Goal: Complete application form: Complete application form

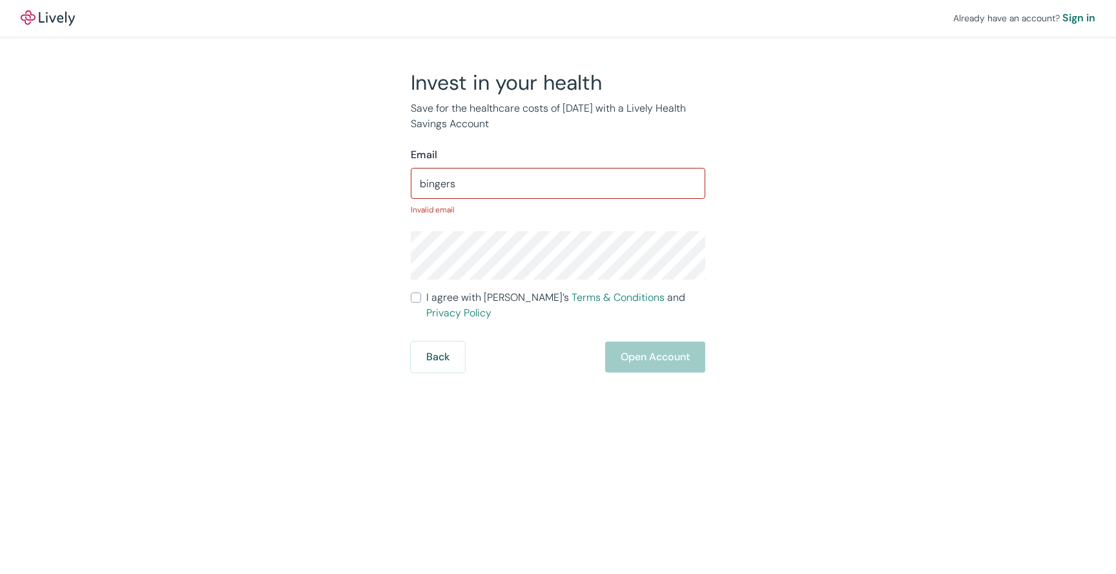
click at [563, 160] on div "Email" at bounding box center [558, 155] width 295 height 16
click at [519, 195] on input "bingers" at bounding box center [558, 184] width 295 height 26
type input "bingers75"
type input "bingers75@yahoo.com"
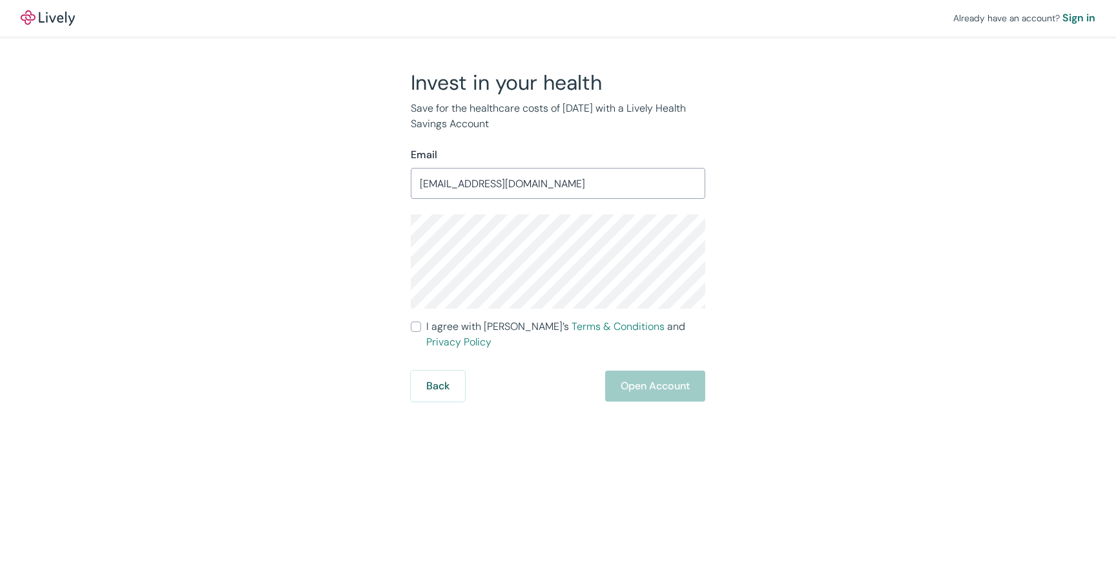
click at [282, 306] on div "Invest in your health Save for the healthcare costs of tomorrow with a Lively H…" at bounding box center [550, 236] width 620 height 332
click at [419, 325] on input "I agree with Lively’s Terms & Conditions and Privacy Policy" at bounding box center [416, 327] width 10 height 10
checkbox input "true"
click at [685, 377] on button "Open Account" at bounding box center [655, 386] width 100 height 31
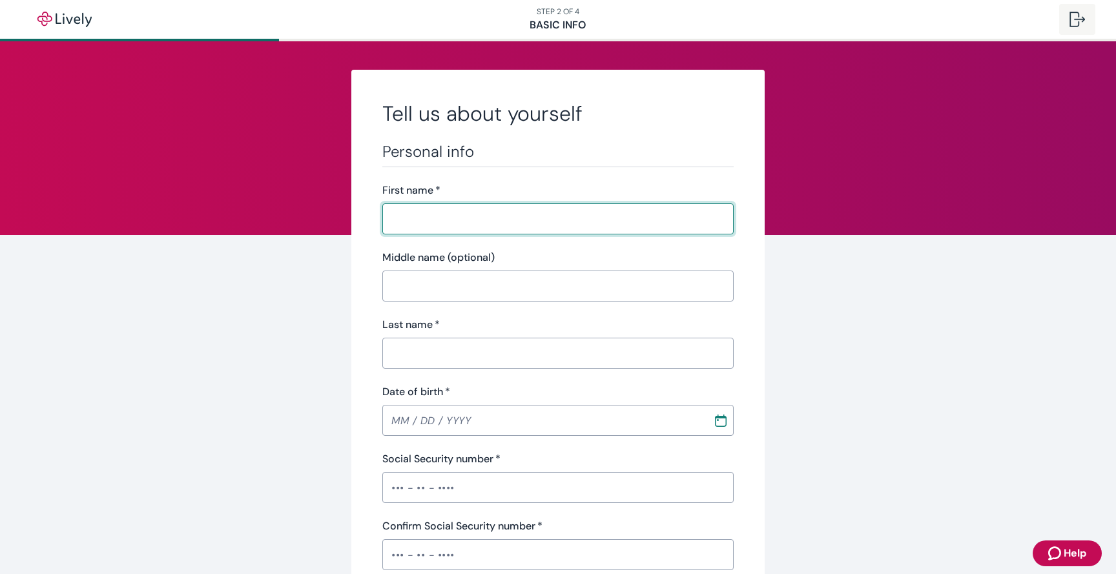
click at [1063, 16] on button at bounding box center [1078, 19] width 36 height 31
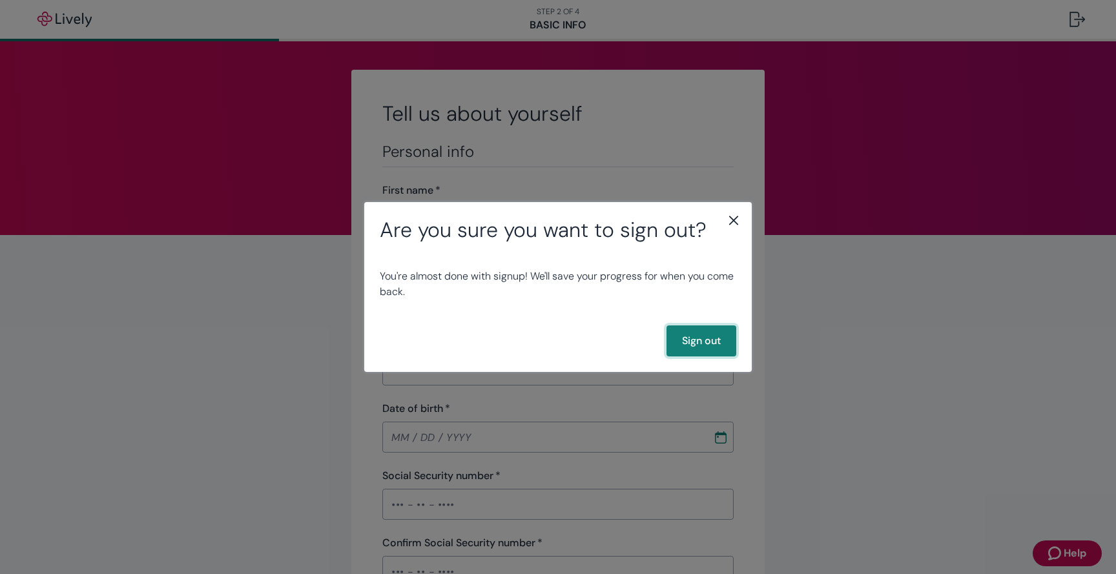
click at [694, 337] on button "Sign out" at bounding box center [702, 341] width 70 height 31
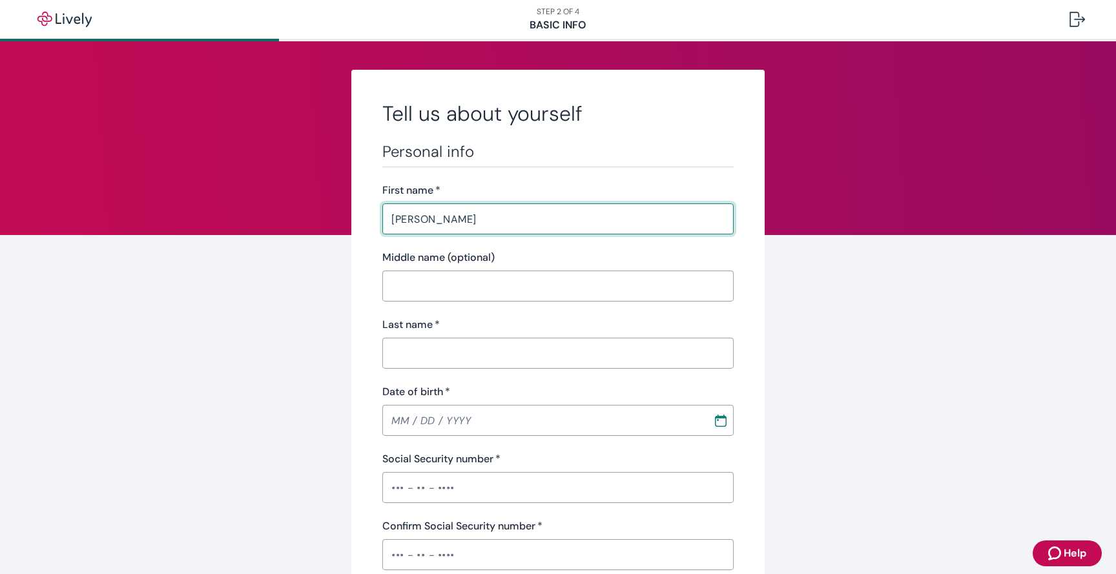
type input "[PERSON_NAME]"
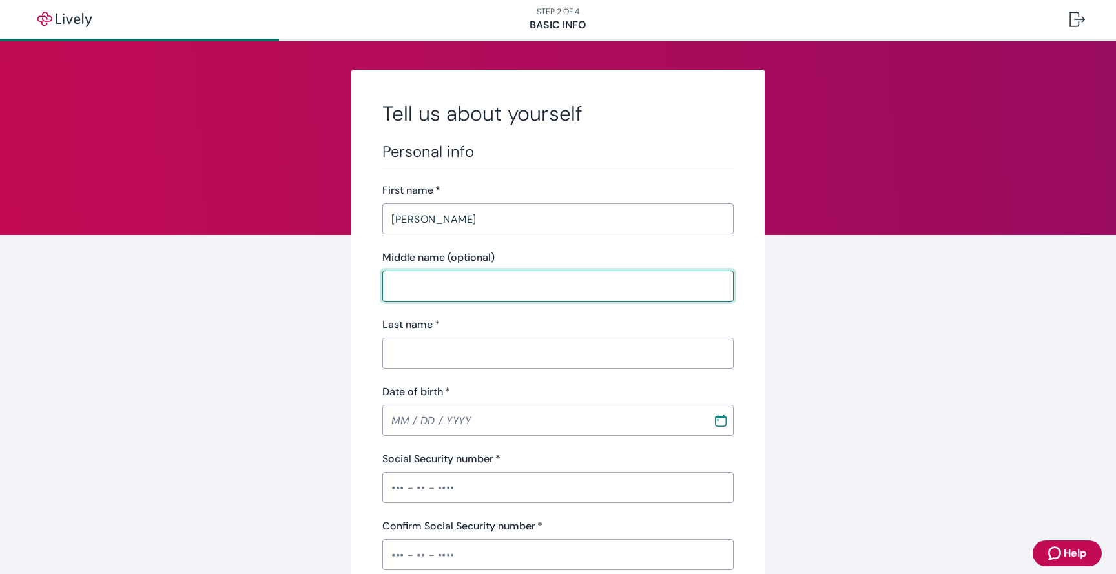
type input "D"
type input "[PERSON_NAME]"
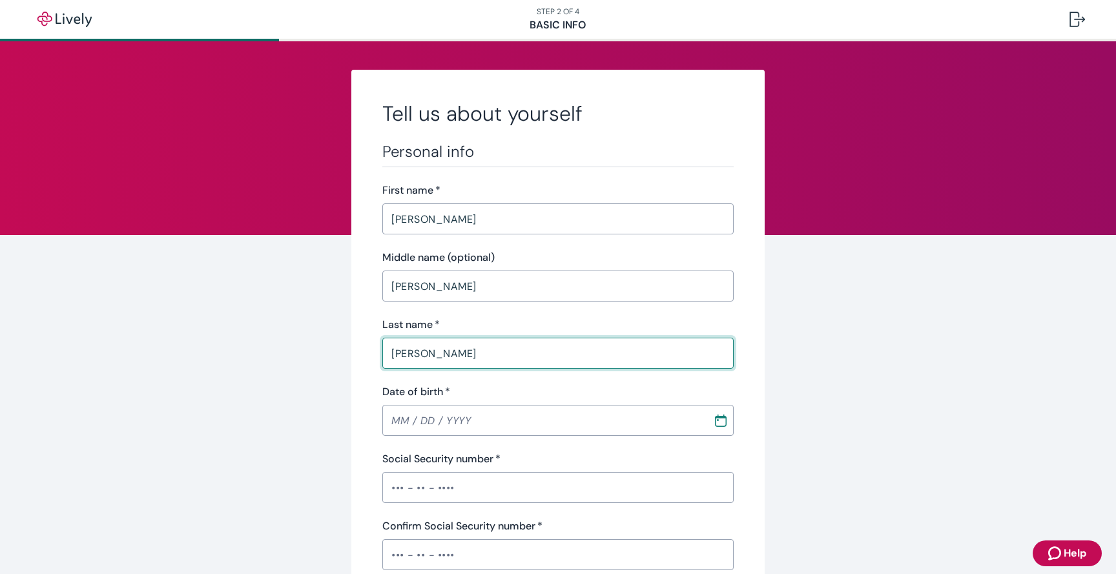
type input "[PERSON_NAME]"
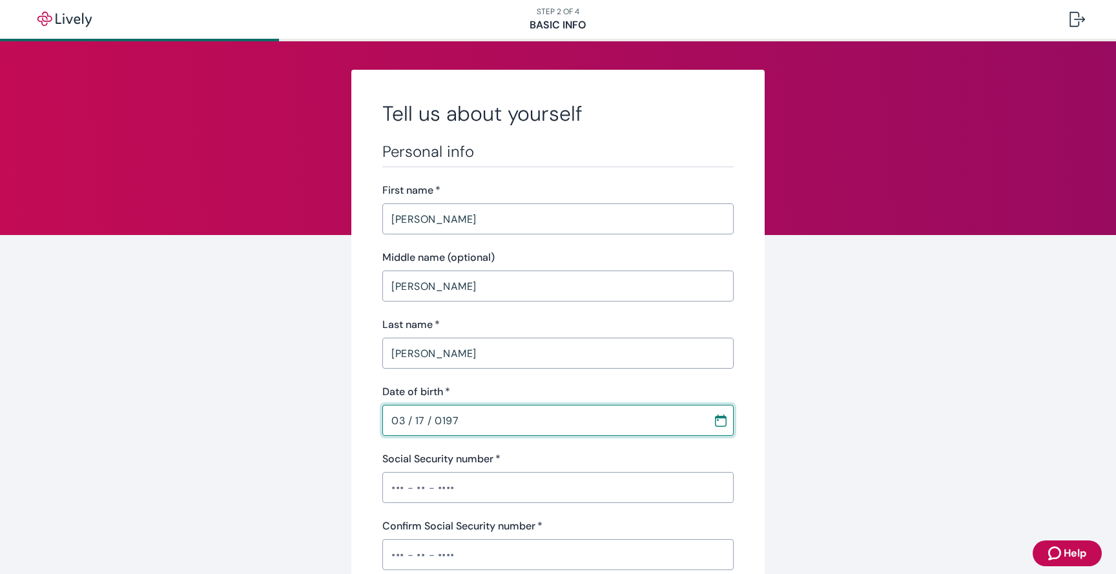
type input "[DATE]"
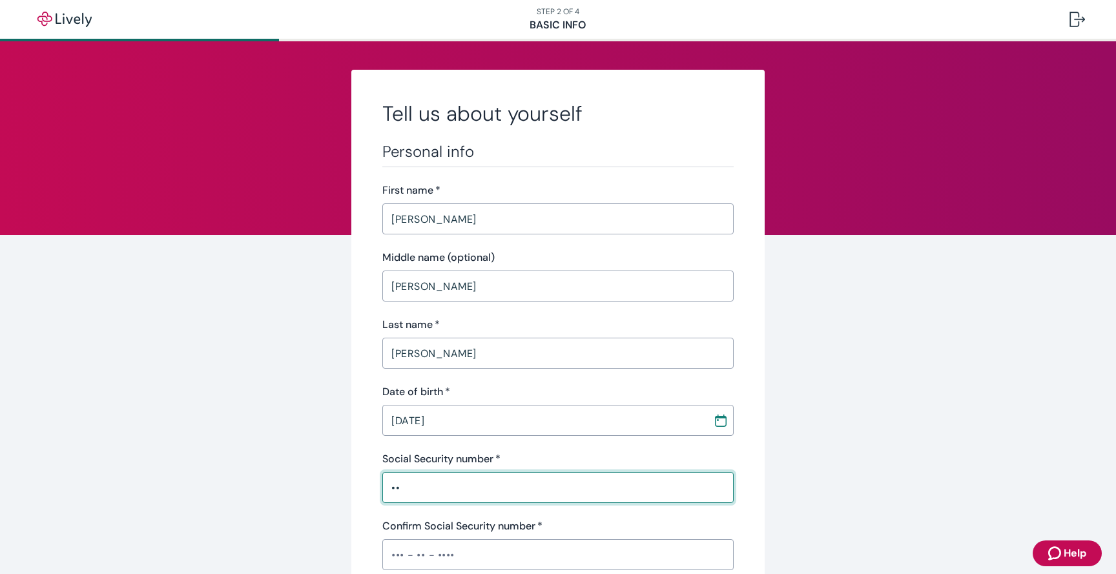
type input "•"
type input "•••-••-7197"
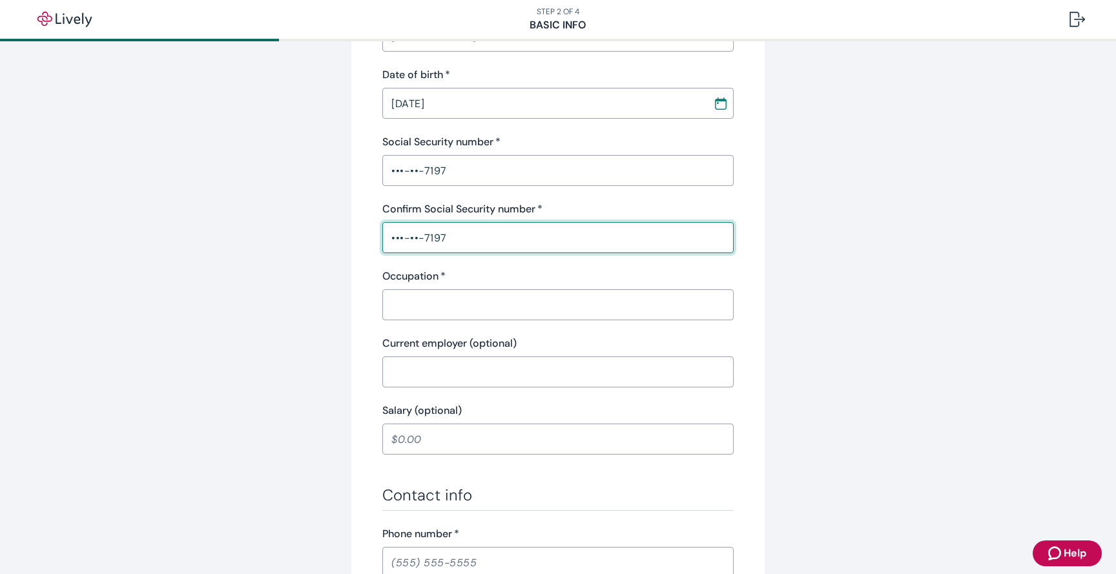
scroll to position [330, 0]
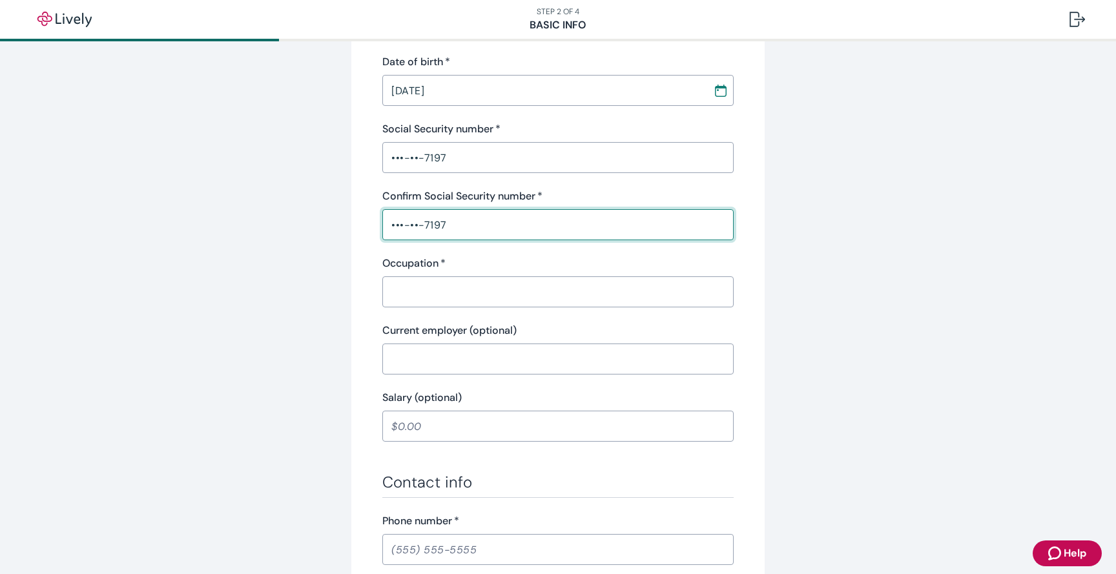
type input "•••-••-7197"
click at [594, 289] on input "Occupation   *" at bounding box center [557, 292] width 351 height 26
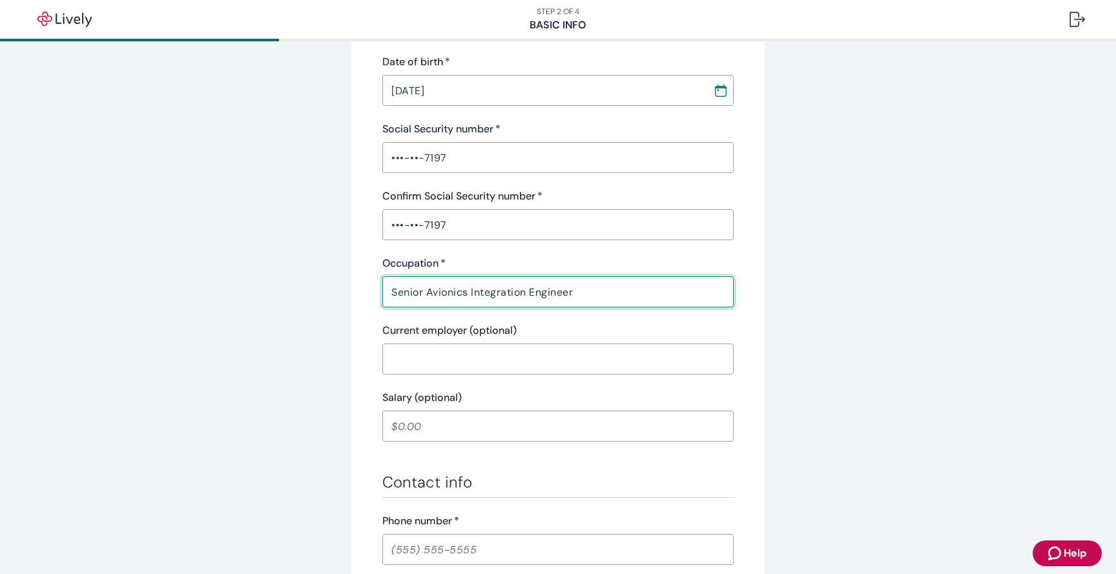
type input "Senior Avionics Integration Engineer"
click at [556, 372] on div "​" at bounding box center [557, 359] width 351 height 31
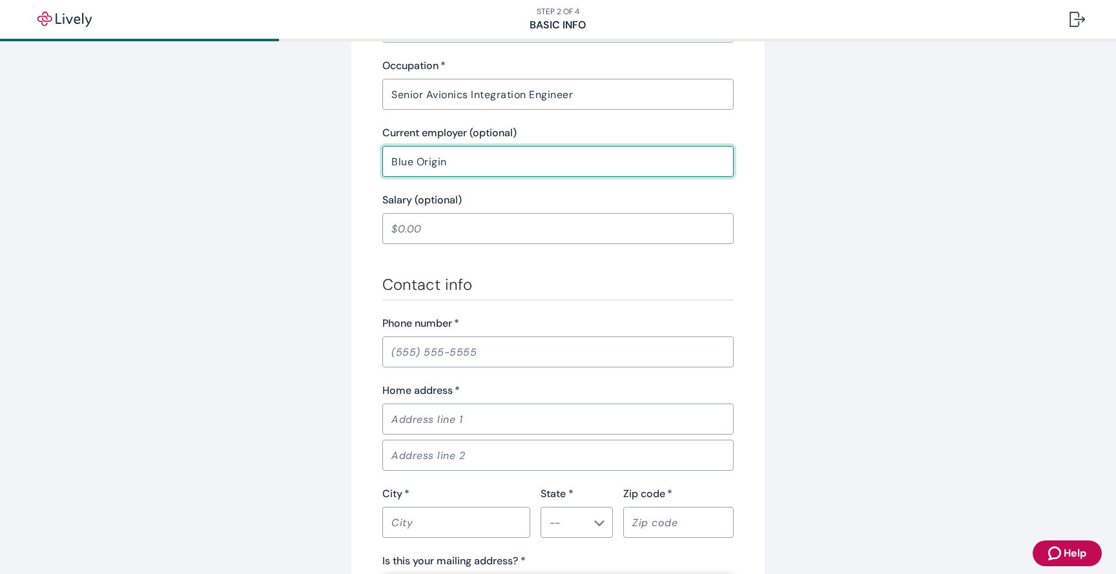
scroll to position [534, 0]
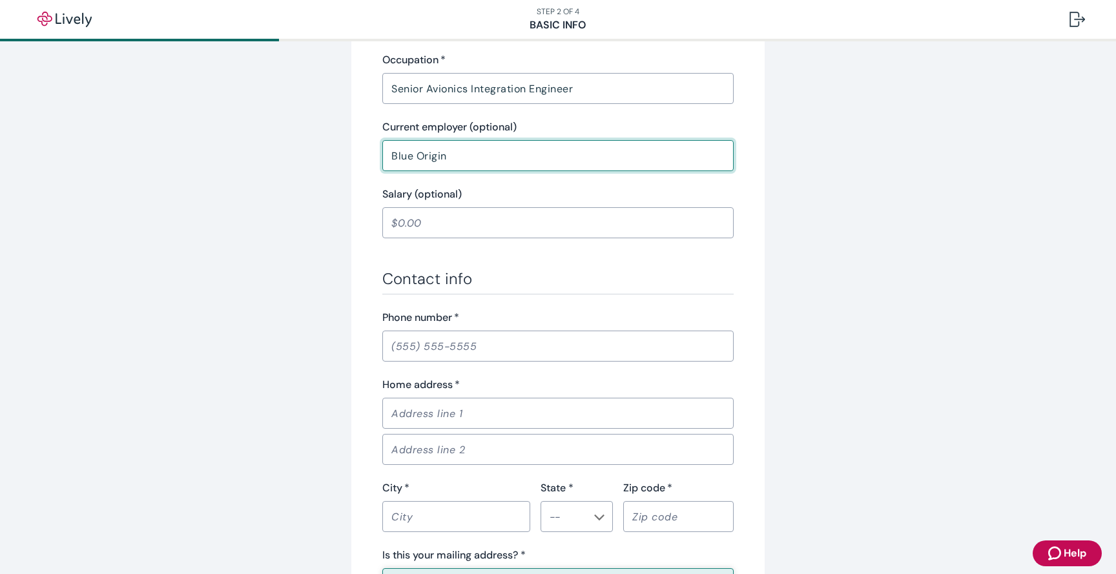
type input "Blue Origin"
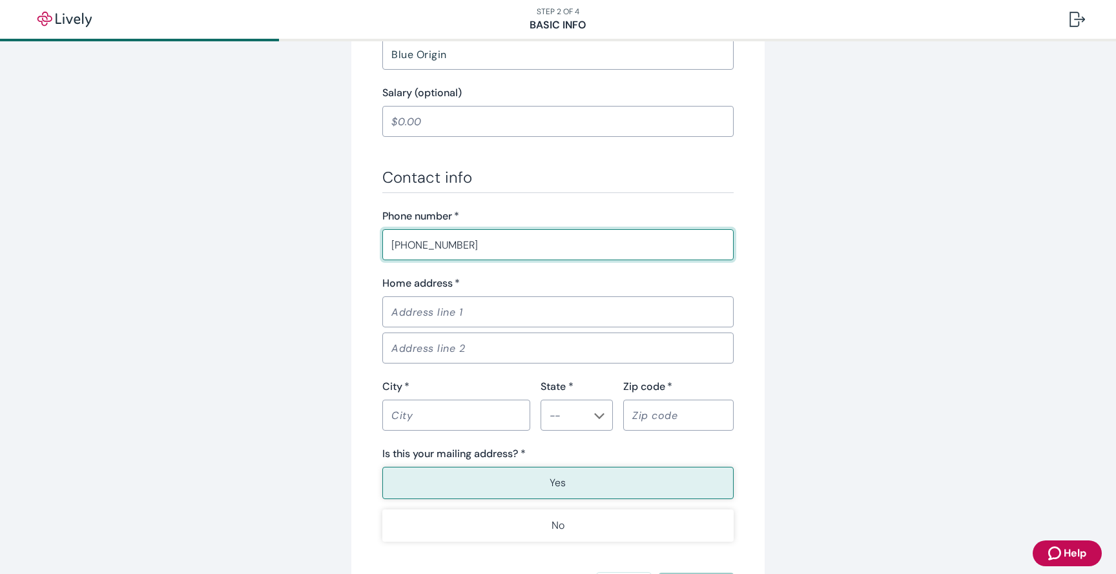
scroll to position [637, 0]
type input "[PHONE_NUMBER]"
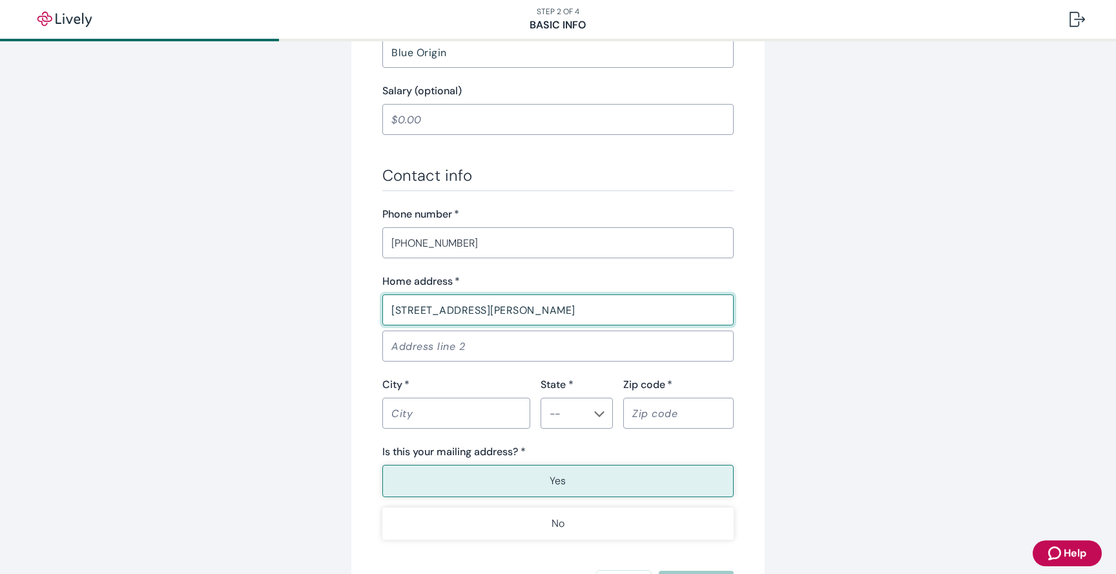
type input "52503 W. Lacey Trl"
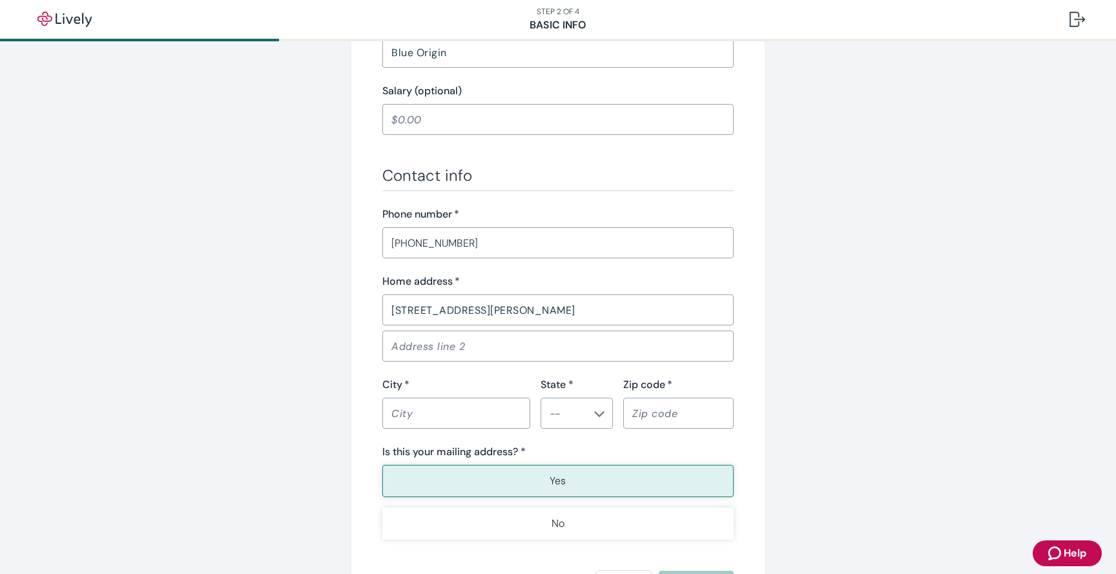
click at [476, 434] on div "Contact info Phone number   * (254) 421-3505 ​ Home address   * 52503 W. Lacey …" at bounding box center [557, 353] width 351 height 374
type input "Maricopa"
type input "a"
click at [561, 253] on li "AZ" at bounding box center [577, 254] width 72 height 23
type input "AZ"
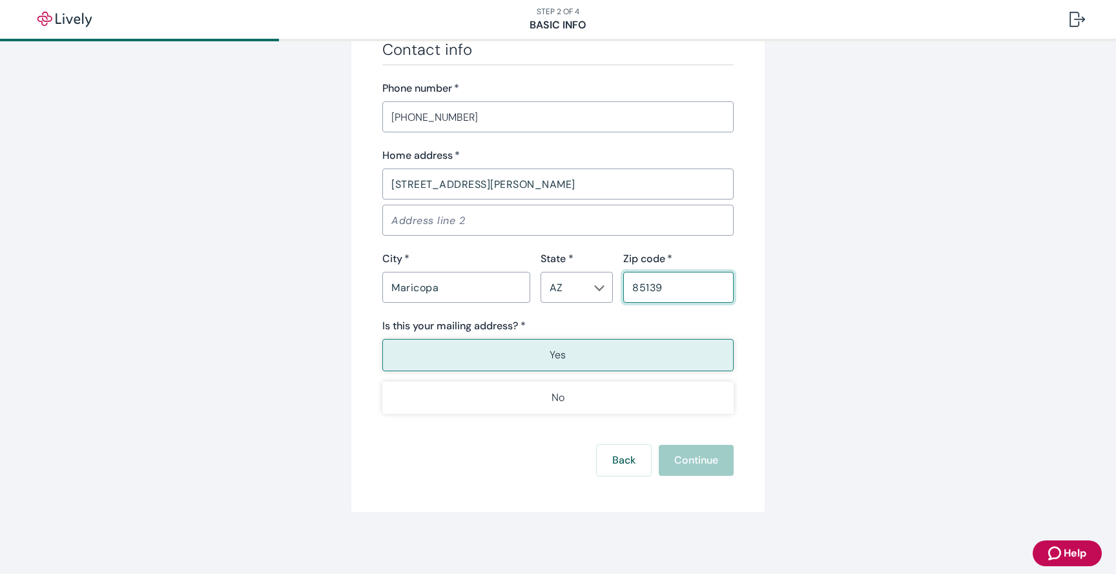
scroll to position [763, 0]
type input "85139"
click at [626, 364] on button "Yes" at bounding box center [557, 355] width 351 height 32
click at [686, 457] on button "Continue" at bounding box center [696, 460] width 75 height 31
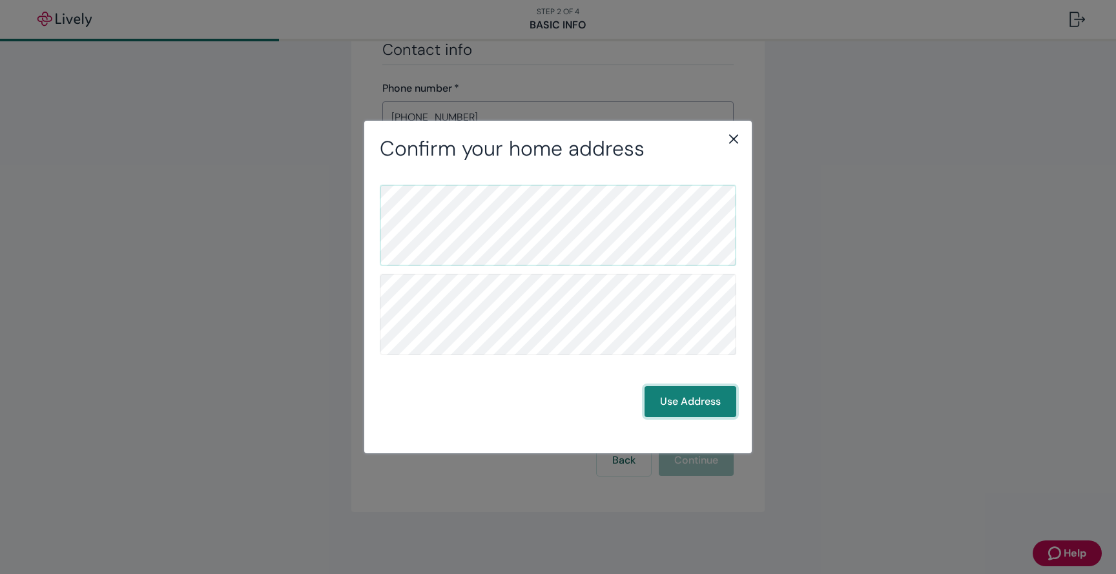
click at [684, 406] on button "Use Address" at bounding box center [691, 401] width 92 height 31
click at [701, 403] on button "Use Address" at bounding box center [691, 401] width 92 height 31
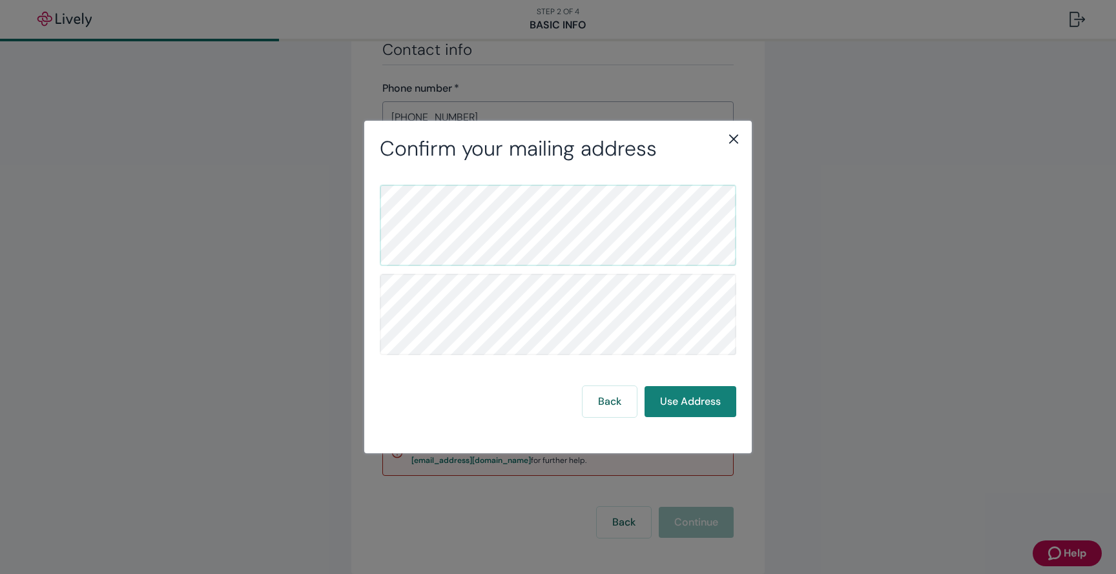
click at [731, 145] on icon "close" at bounding box center [734, 139] width 16 height 16
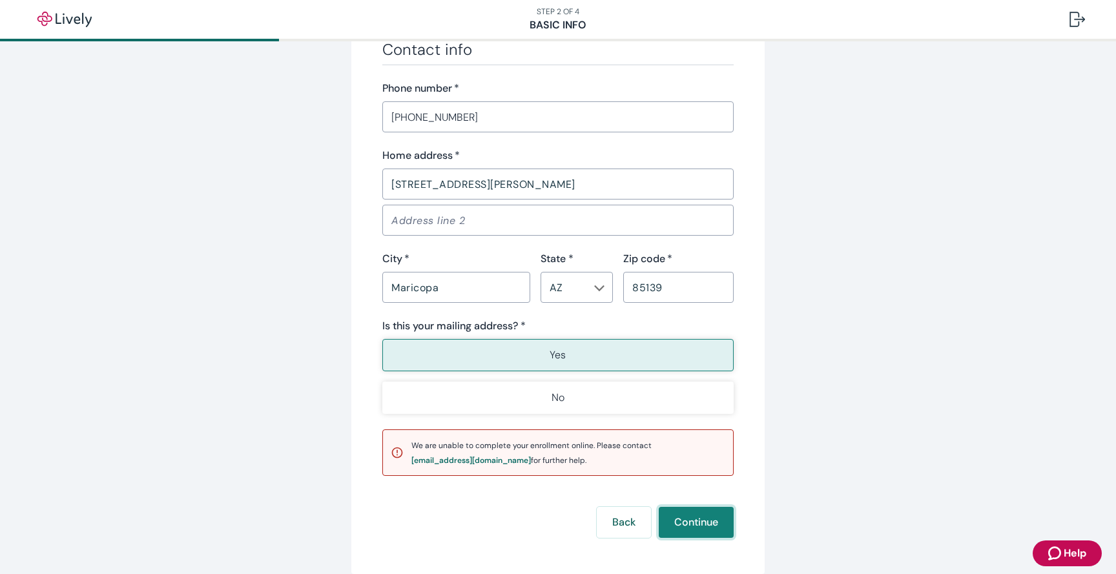
click at [683, 515] on button "Continue" at bounding box center [696, 522] width 75 height 31
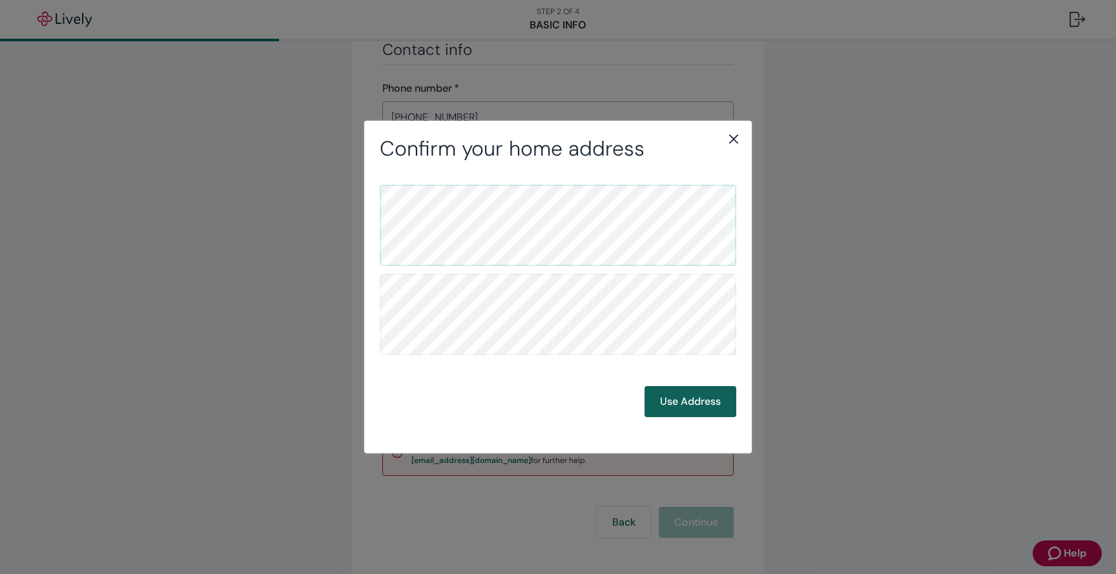
click at [692, 403] on button "Use Address" at bounding box center [691, 401] width 92 height 31
click at [671, 394] on button "Use Address" at bounding box center [691, 401] width 92 height 31
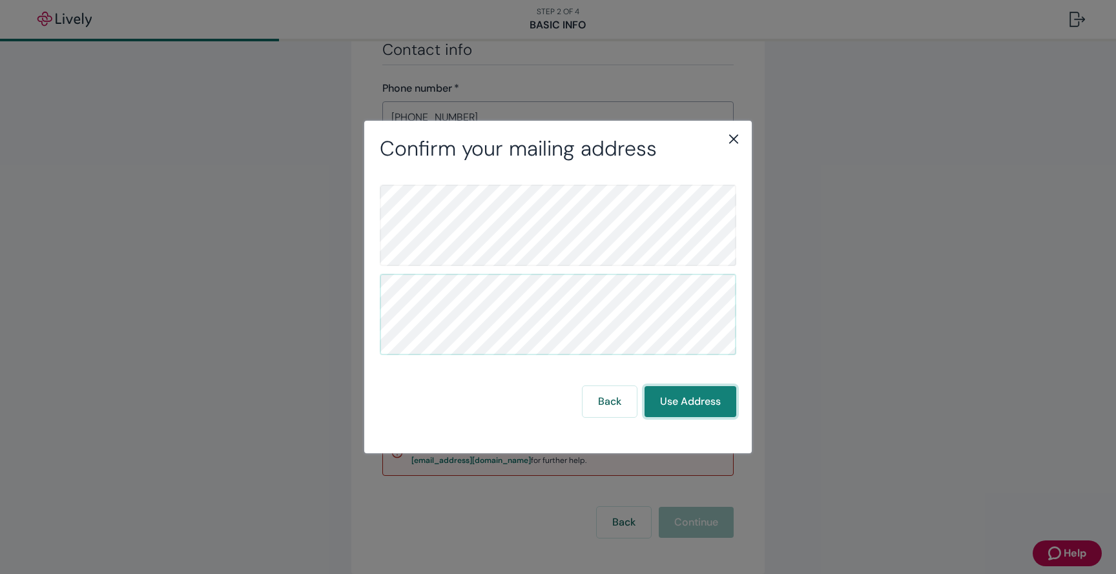
click at [671, 394] on button "Use Address" at bounding box center [691, 401] width 92 height 31
click at [616, 402] on button "Back" at bounding box center [610, 401] width 54 height 31
click at [742, 140] on div "Confirm your home address" at bounding box center [558, 148] width 388 height 25
click at [726, 139] on icon "close" at bounding box center [734, 139] width 16 height 16
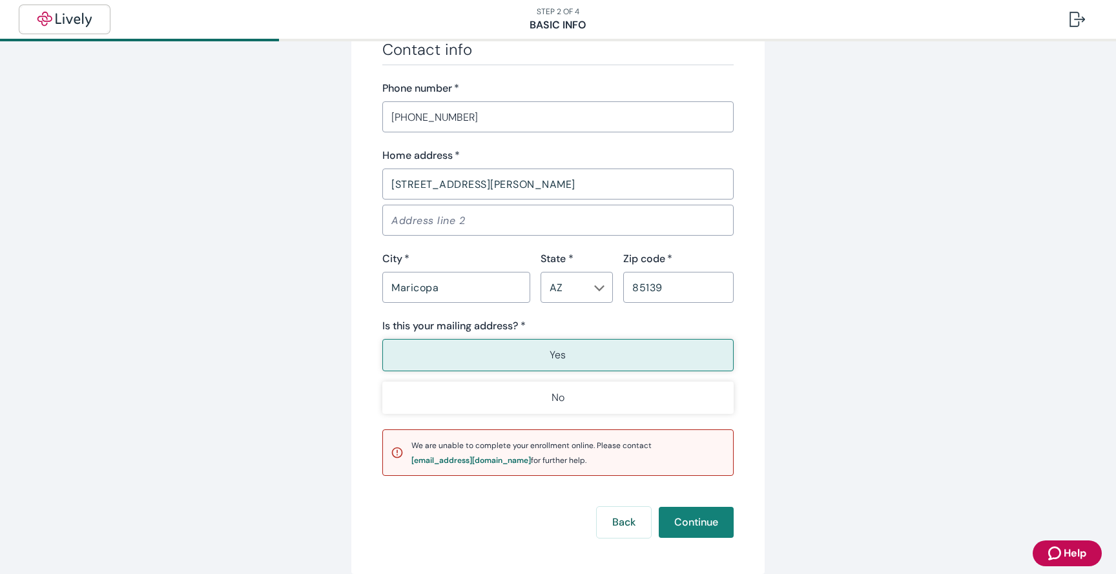
click at [79, 12] on img "button" at bounding box center [64, 20] width 72 height 16
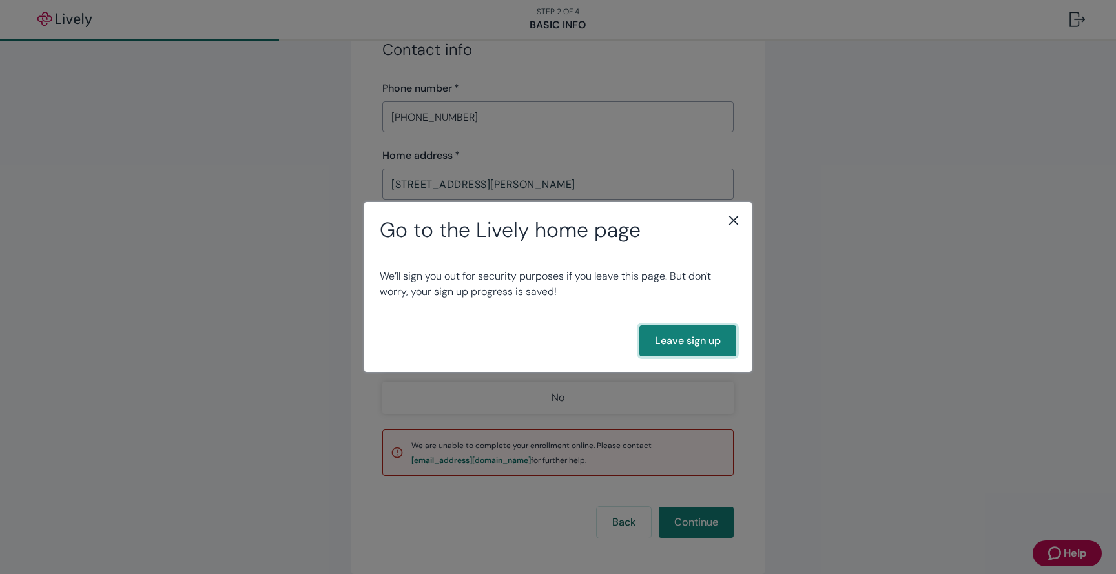
click at [645, 333] on button "Leave sign up" at bounding box center [688, 341] width 97 height 31
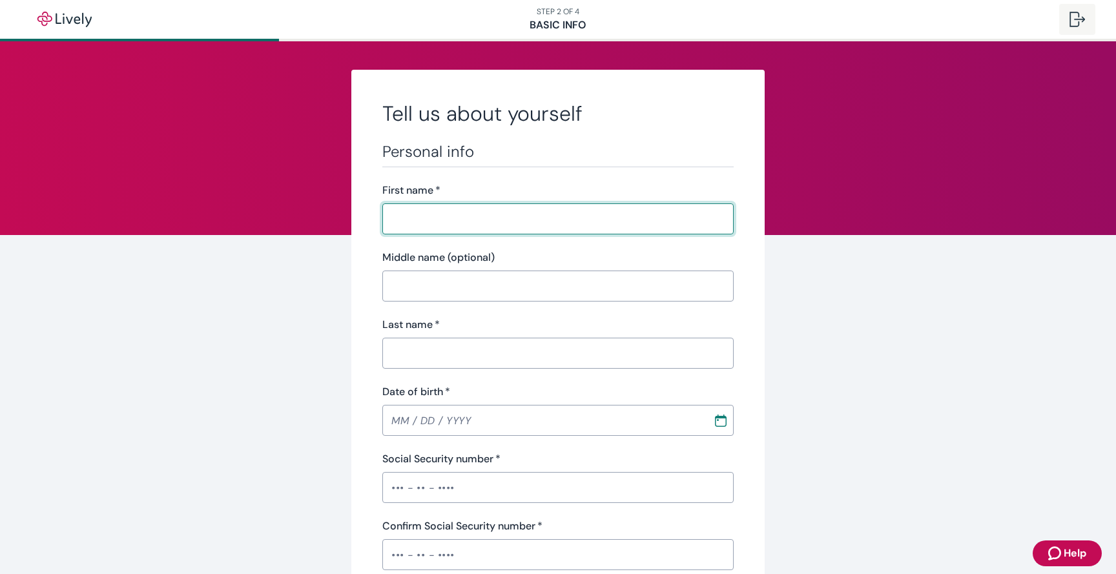
click at [1076, 27] on button at bounding box center [1078, 19] width 36 height 31
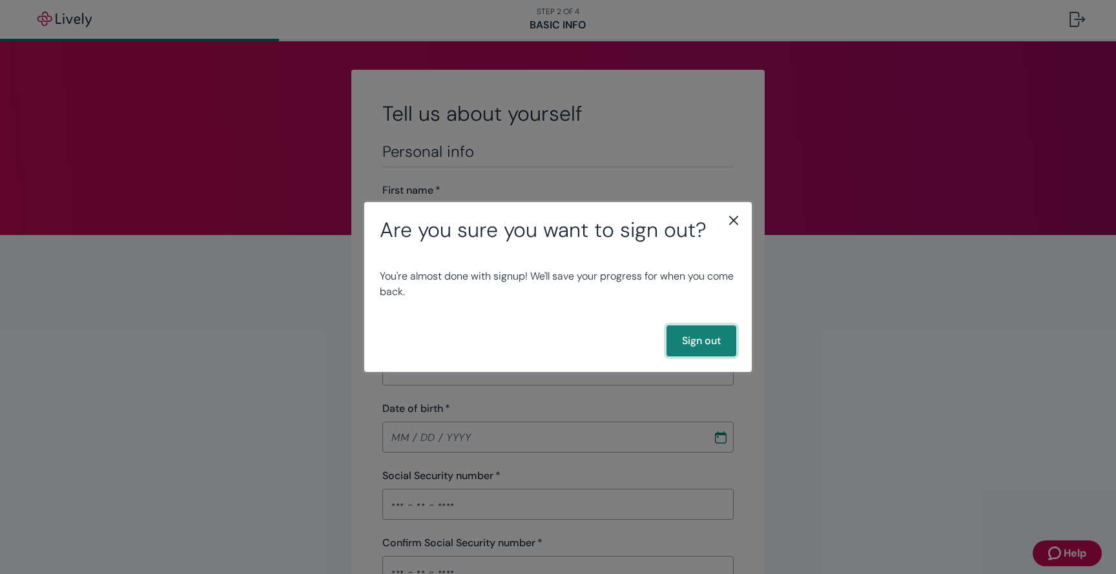
click at [718, 348] on button "Sign out" at bounding box center [702, 341] width 70 height 31
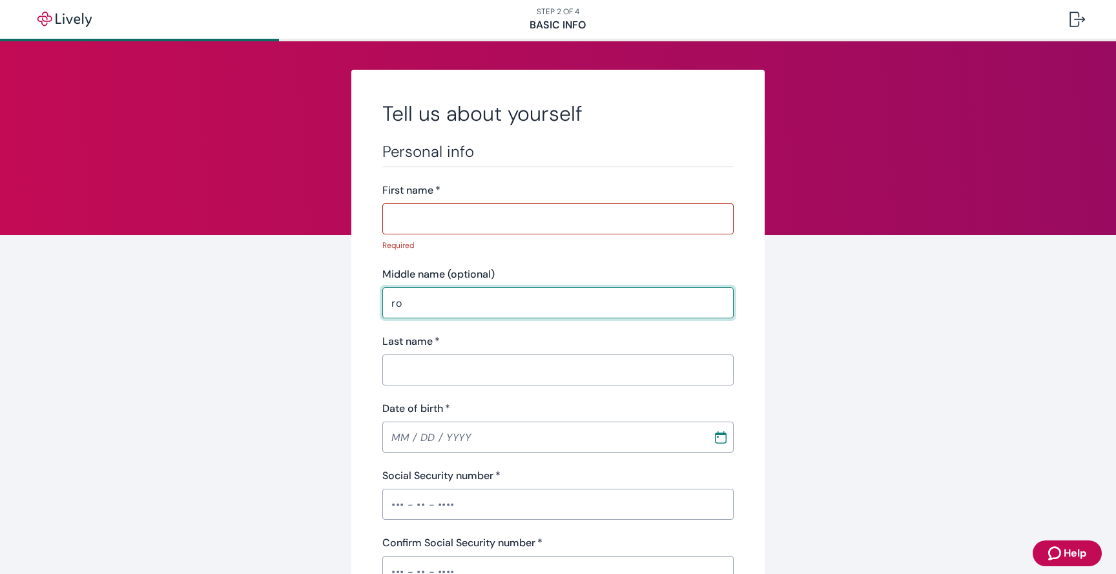
type input "r"
click at [607, 220] on input "First name   *" at bounding box center [557, 219] width 351 height 26
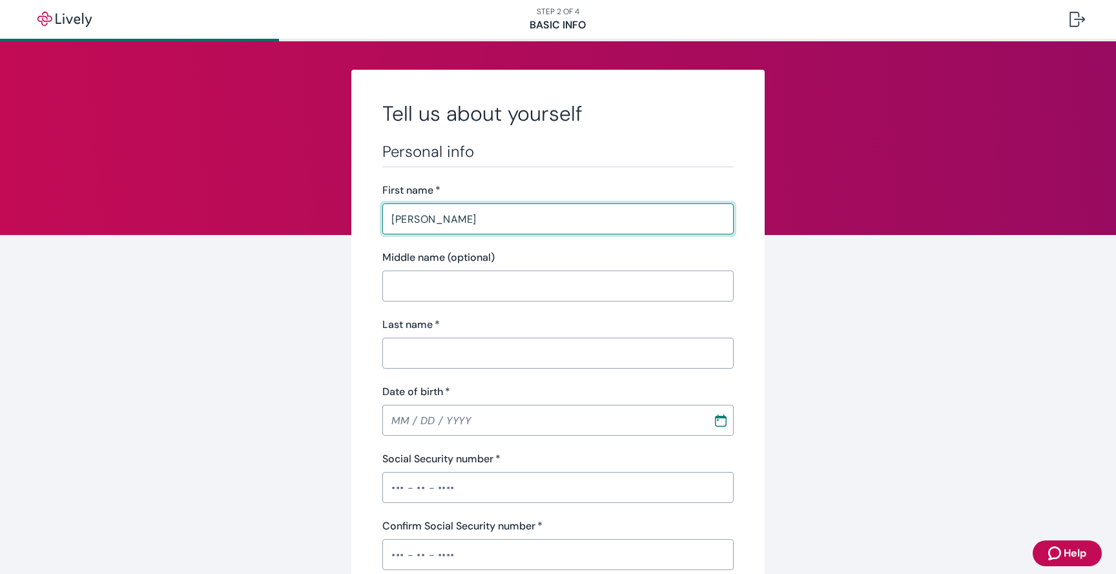
type input "[PERSON_NAME]"
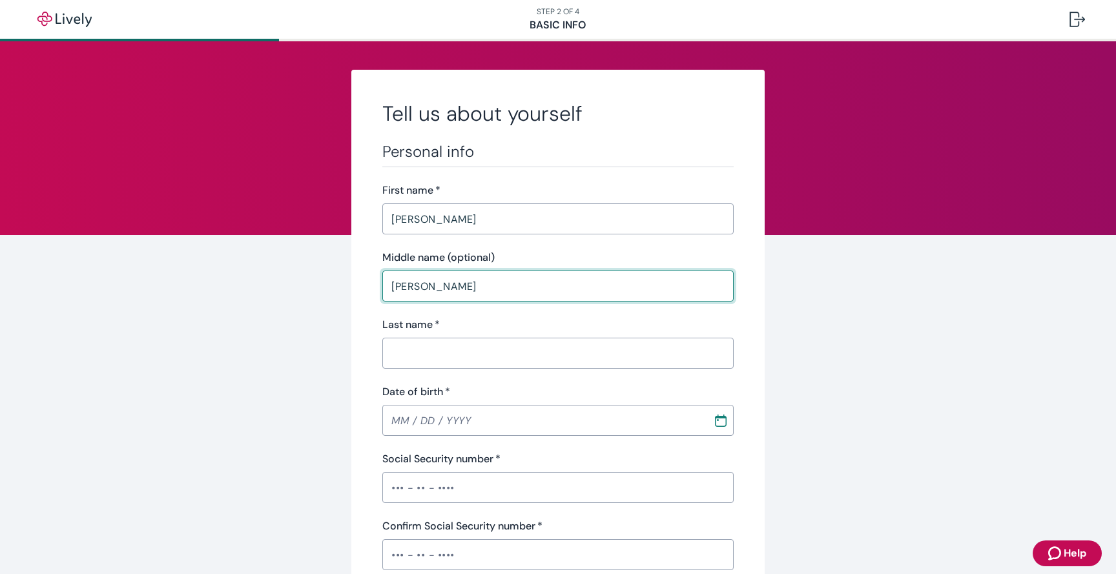
type input "[PERSON_NAME]"
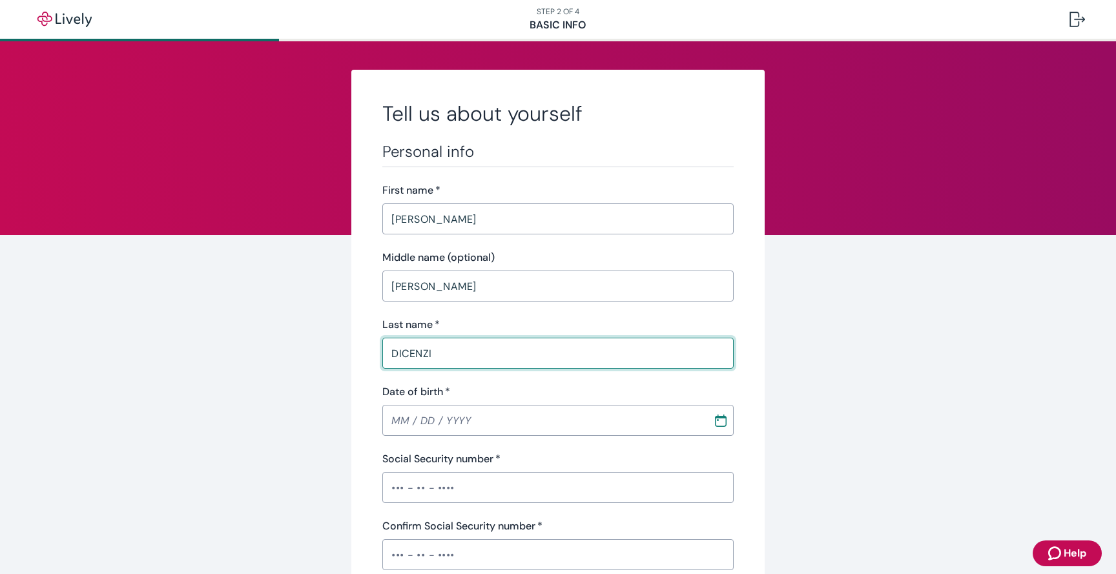
type input "DICENZI"
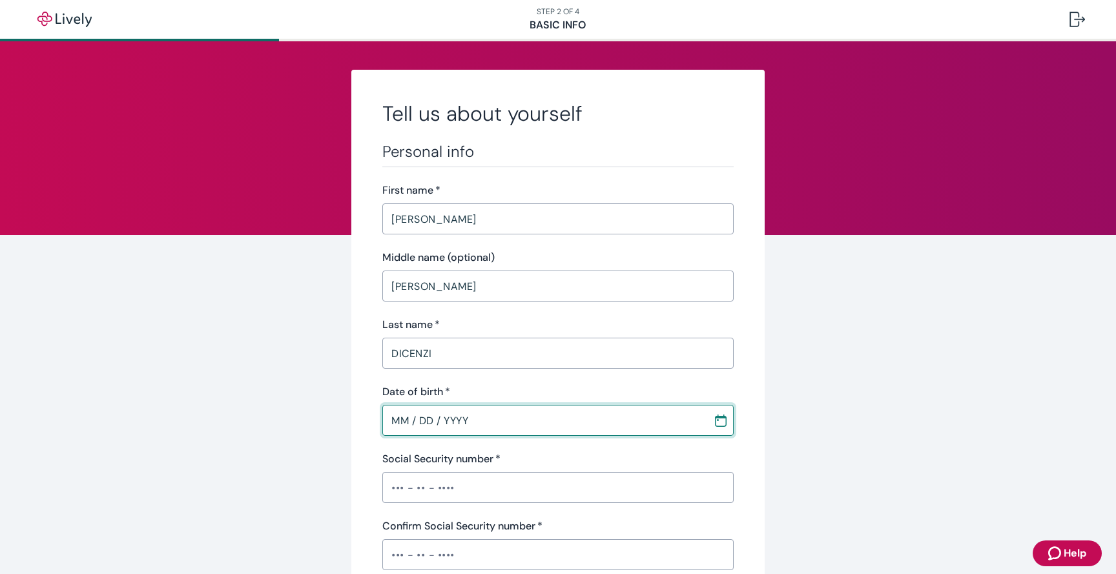
type input "MM / DD / YYYY"
click at [721, 432] on div "​" at bounding box center [557, 420] width 351 height 31
type input "MM / DD / YYYY"
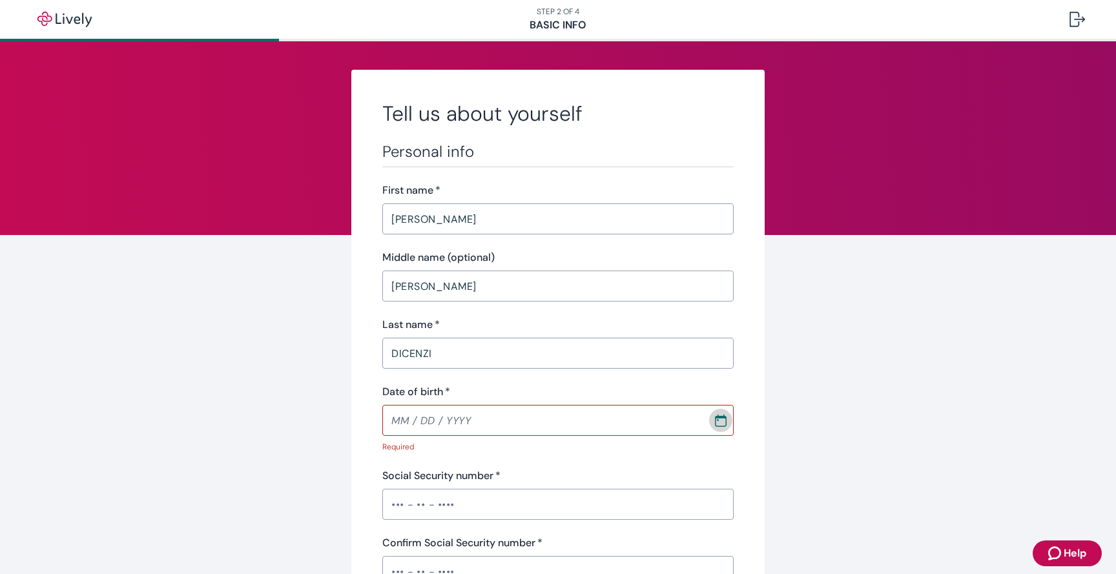
click at [722, 426] on icon "Calendar" at bounding box center [721, 420] width 13 height 13
click at [598, 207] on icon "calendar view is open, switch to year view" at bounding box center [589, 208] width 17 height 17
click at [549, 274] on button "1975" at bounding box center [555, 270] width 47 height 23
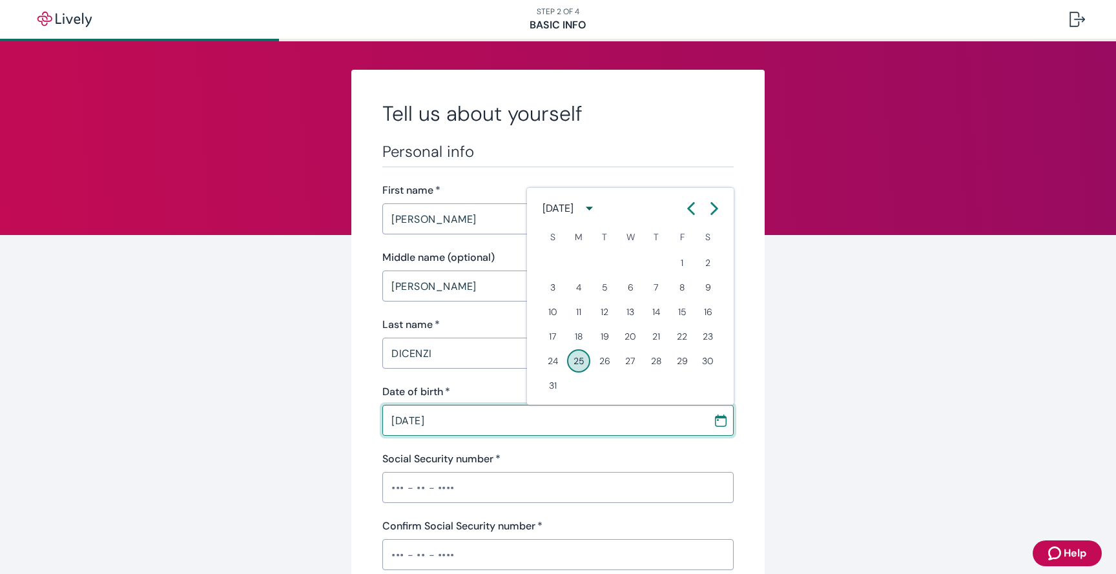
click at [598, 209] on icon "calendar view is open, switch to year view" at bounding box center [589, 208] width 17 height 17
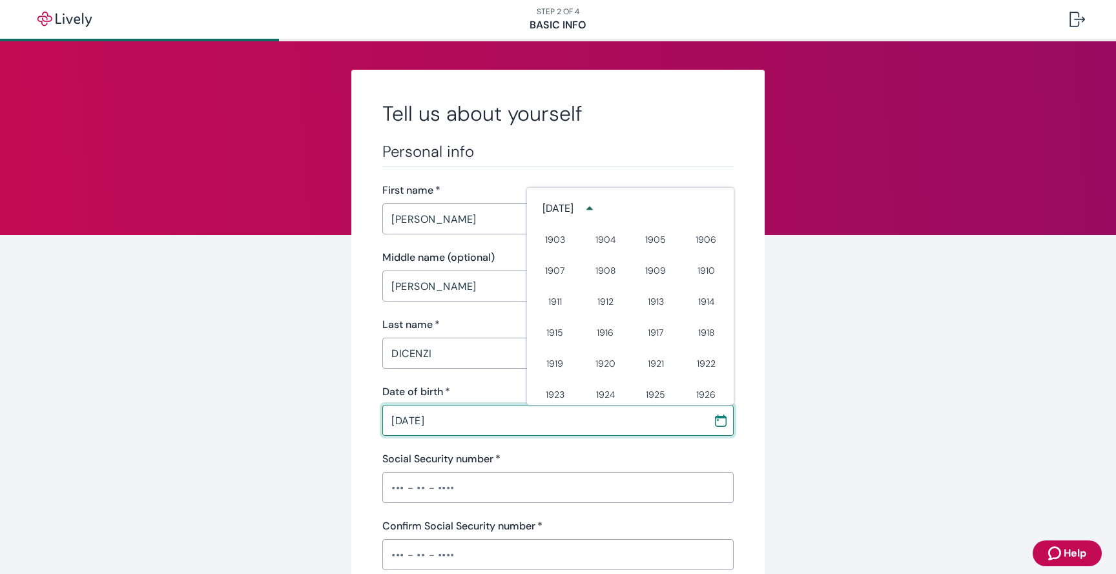
scroll to position [483, 0]
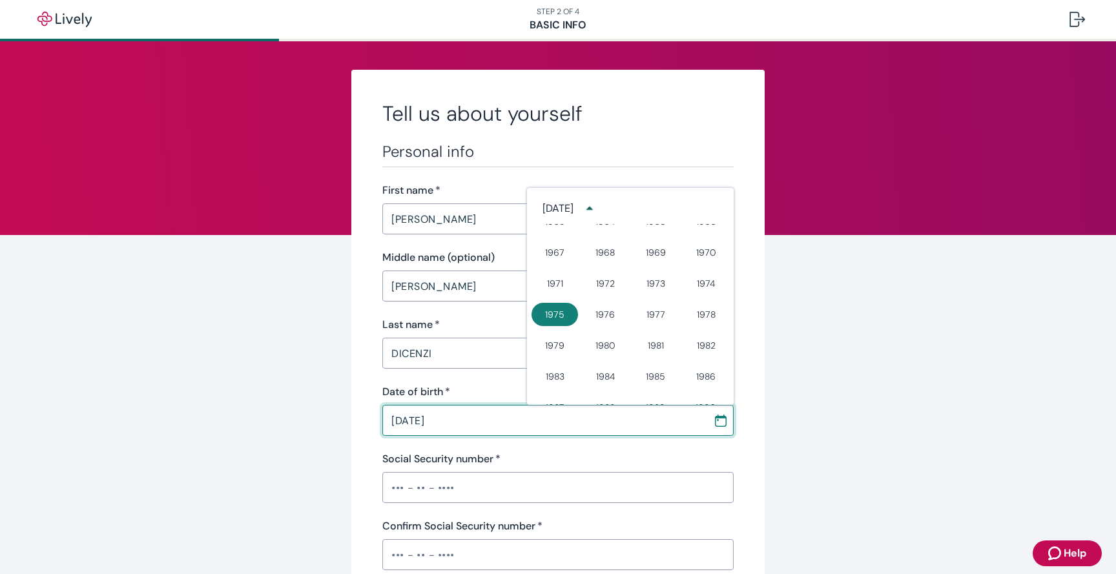
click at [566, 210] on div "[DATE]" at bounding box center [558, 209] width 31 height 16
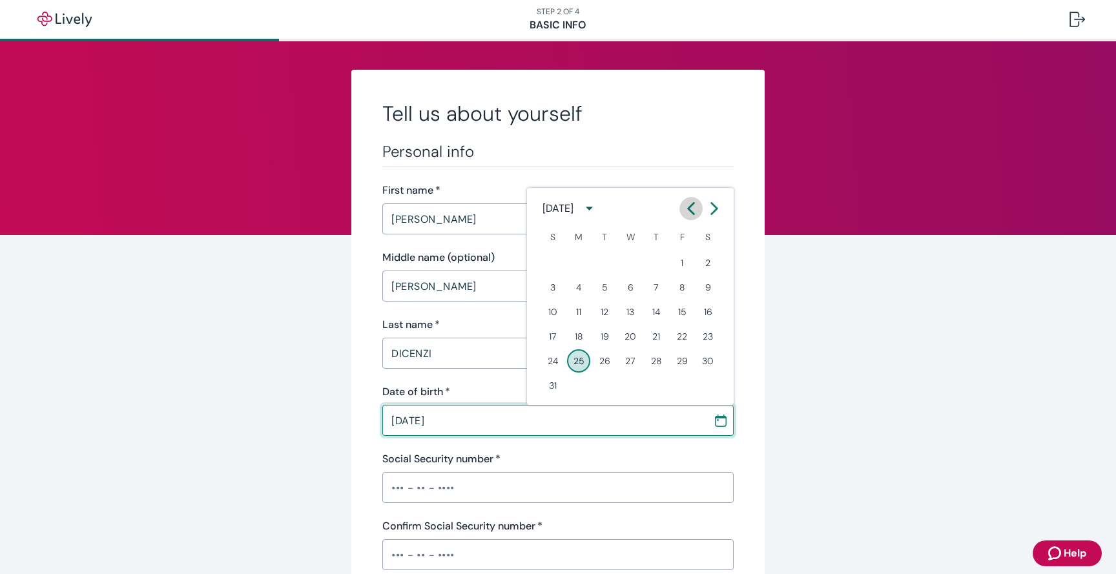
click at [681, 211] on button "Previous month" at bounding box center [691, 208] width 23 height 23
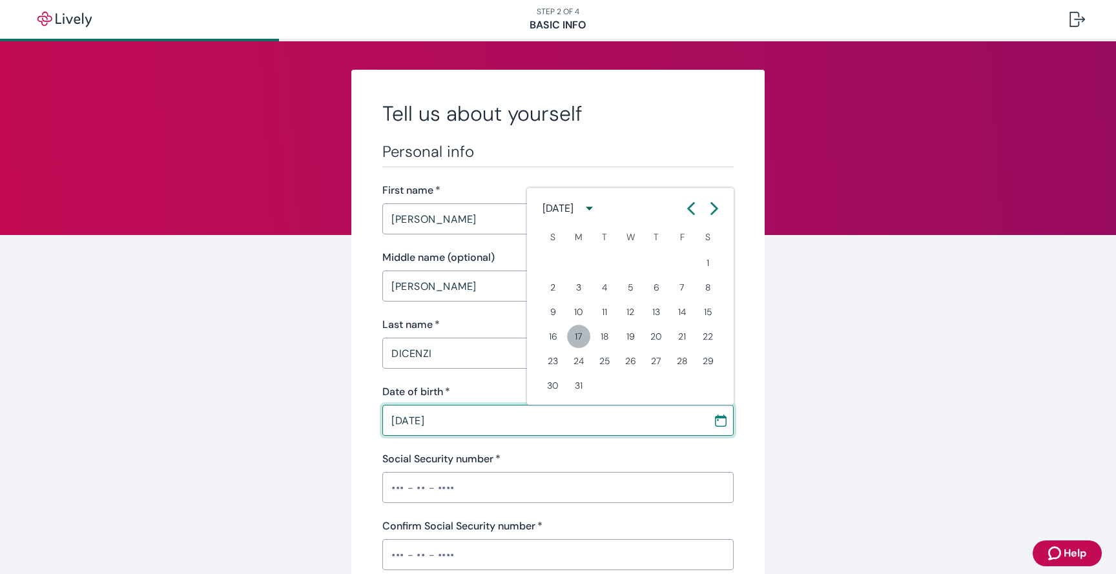
click at [583, 335] on button "17" at bounding box center [578, 336] width 23 height 23
type input "[DATE]"
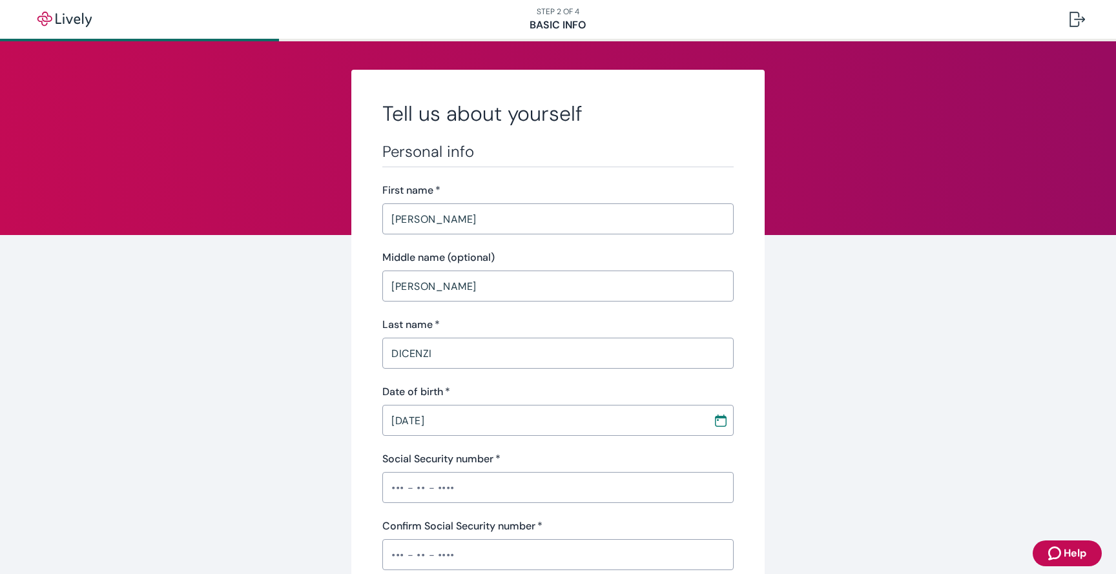
click at [570, 443] on div "Personal info First name   * [PERSON_NAME] Middle name (optional) [PERSON_NAME]…" at bounding box center [557, 457] width 351 height 630
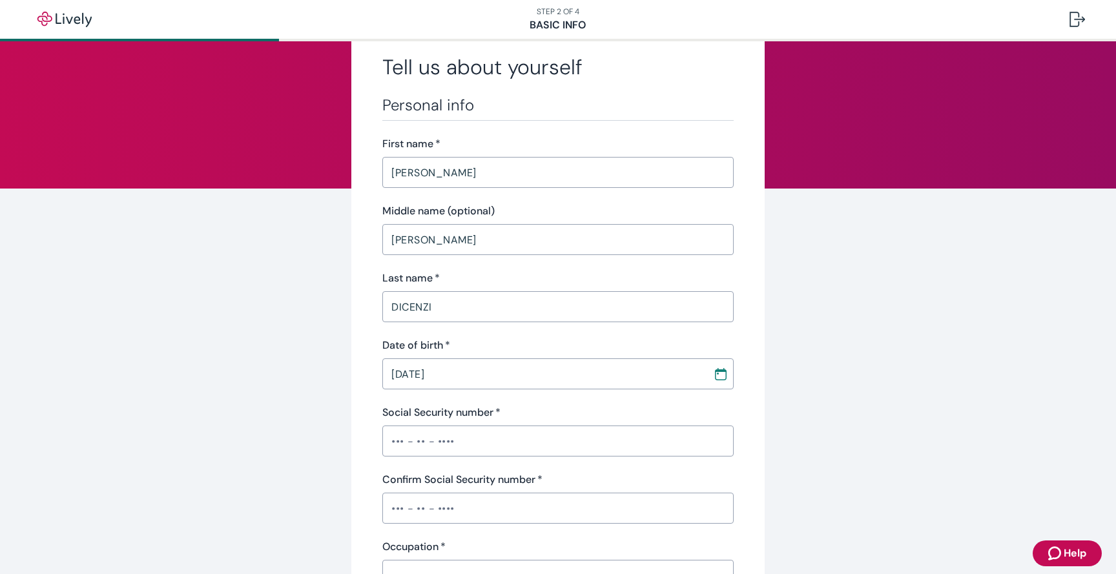
scroll to position [61, 0]
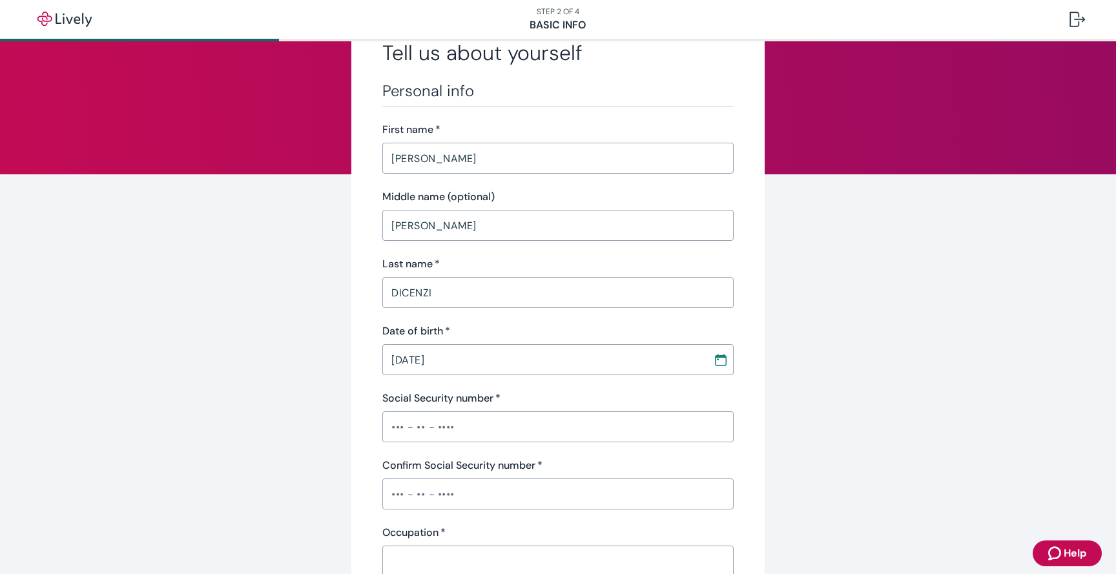
click at [522, 427] on input "Social Security number   *" at bounding box center [557, 427] width 351 height 26
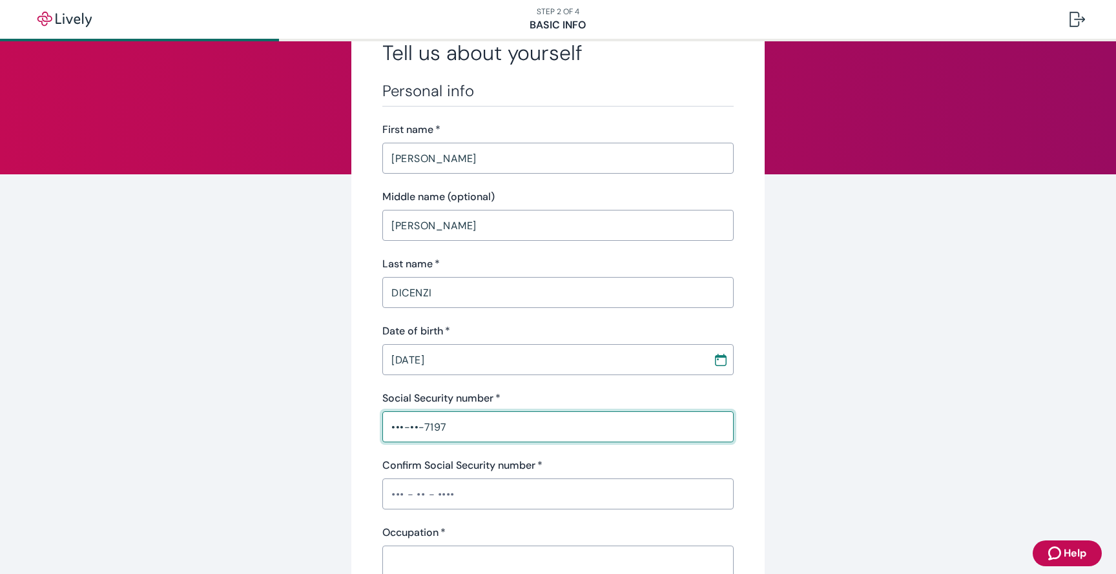
type input "•••-••-7197"
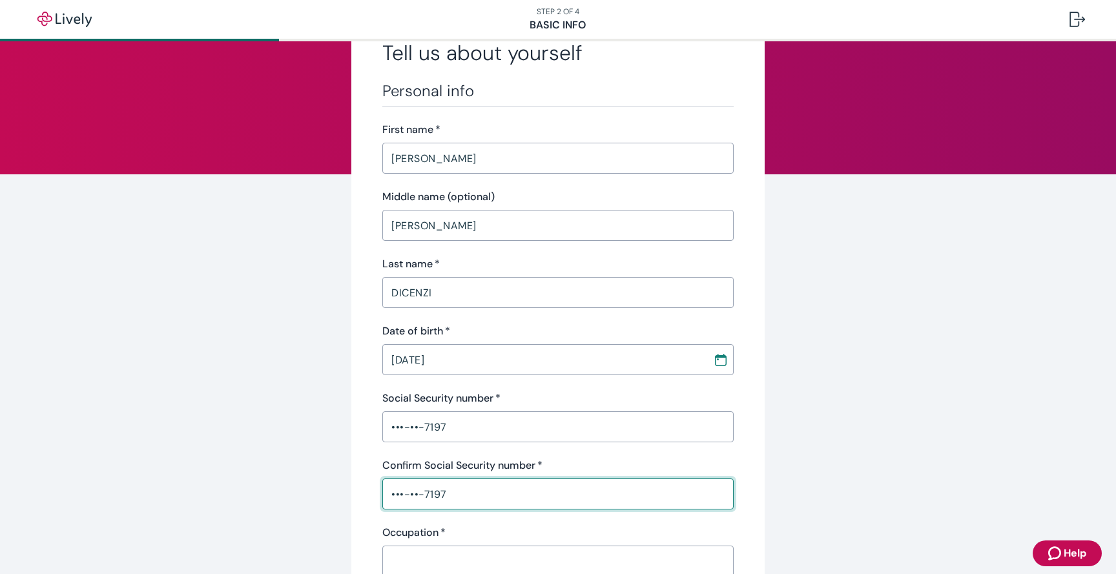
type input "•••-••-7197"
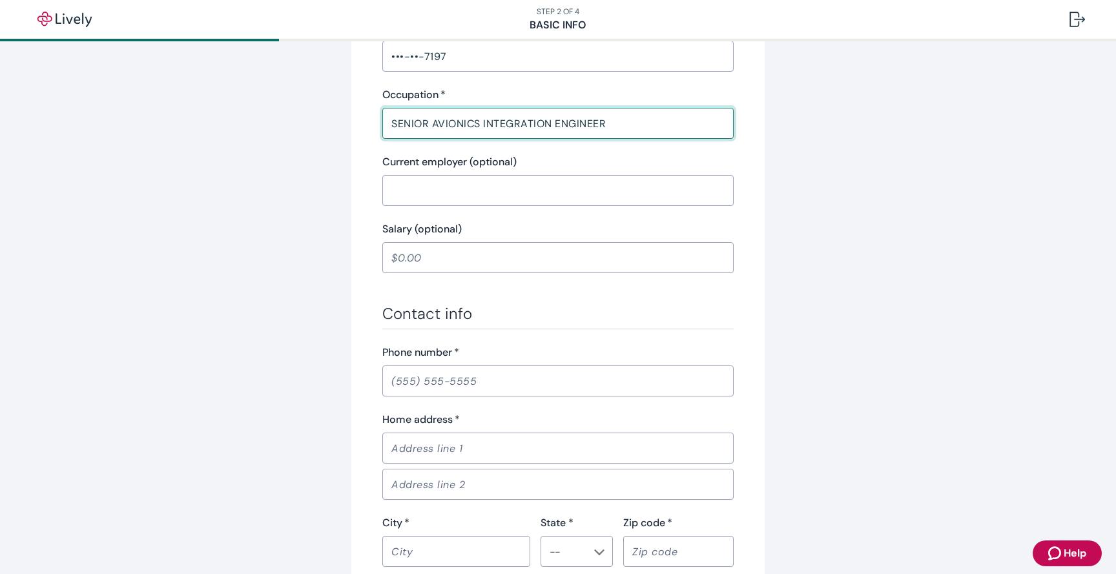
scroll to position [504, 0]
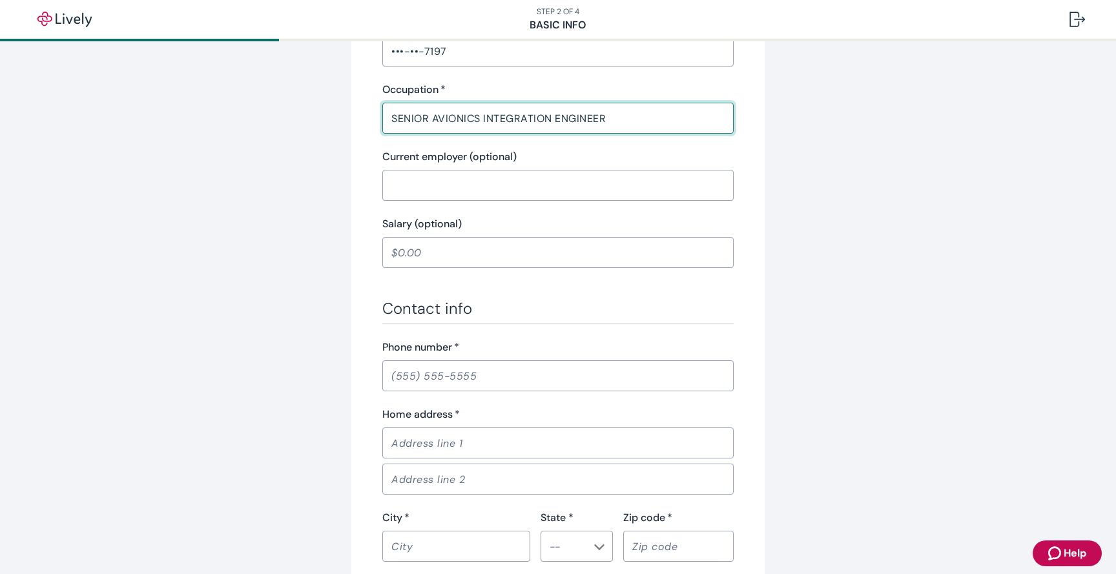
type input "SENIOR AVIONICS INTEGRATION ENGINEER"
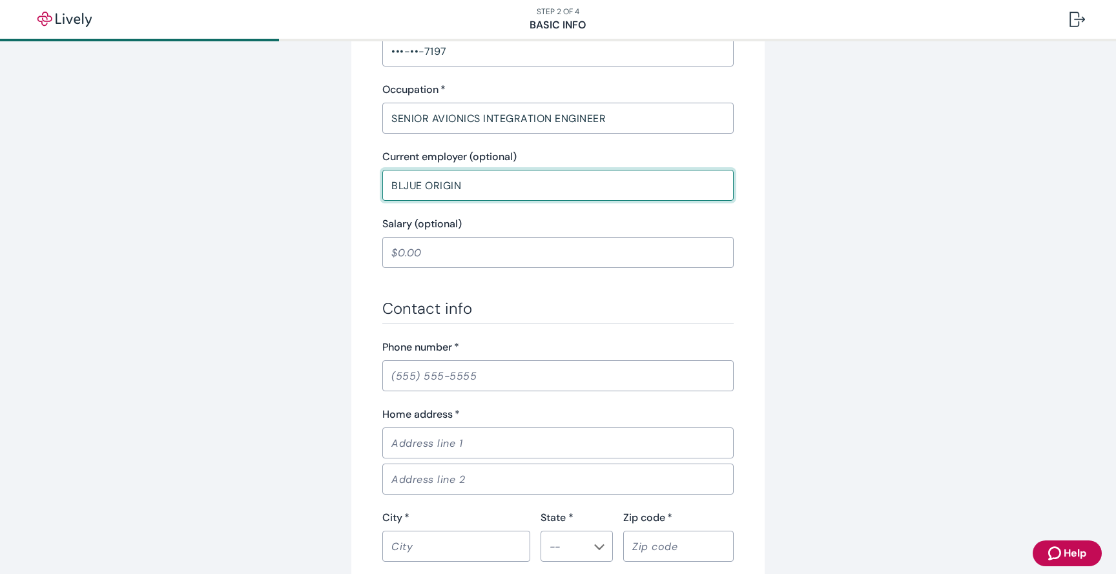
type input "BLJUE ORIGIN"
click at [546, 253] on input "Salary (optional)" at bounding box center [557, 253] width 351 height 26
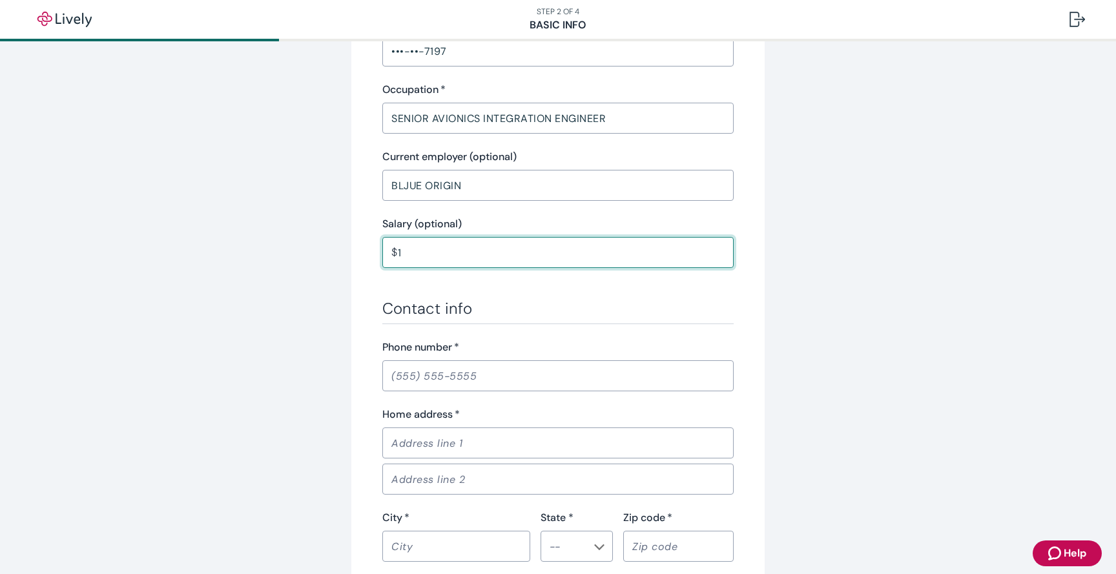
type input "1.00"
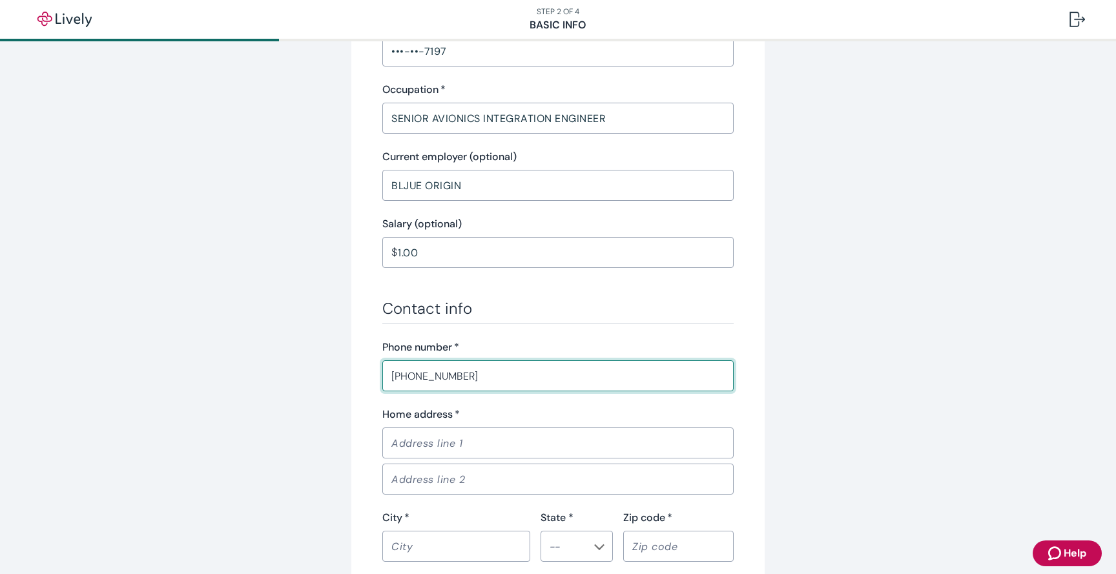
type input "[PHONE_NUMBER]"
click at [491, 456] on div "​" at bounding box center [557, 443] width 351 height 31
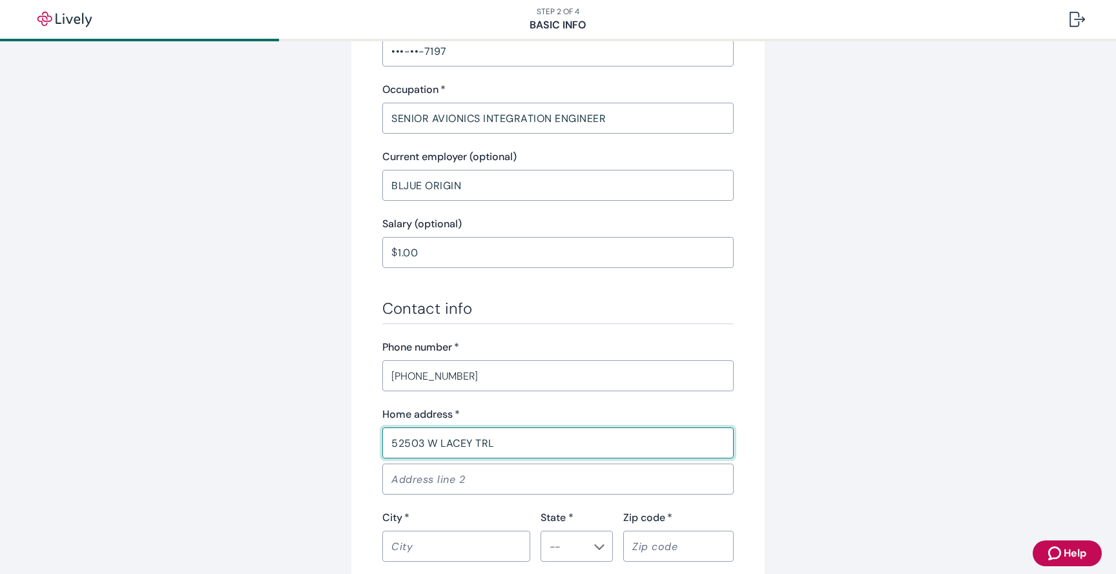
type input "52503 W LACEY TRL"
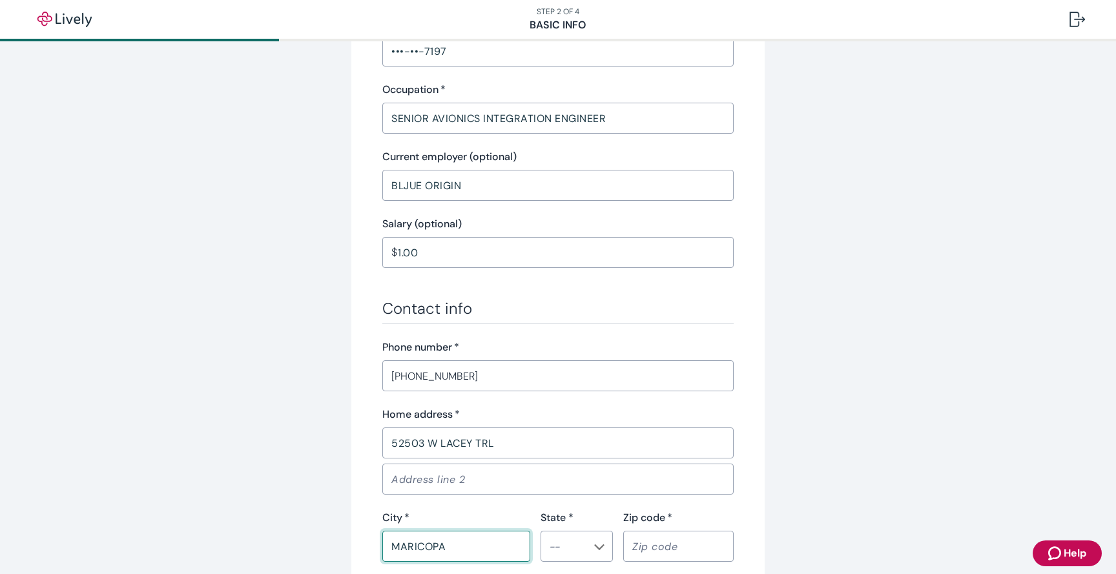
type input "MARICOPA"
click at [602, 545] on icon "Chevron icon" at bounding box center [599, 547] width 10 height 10
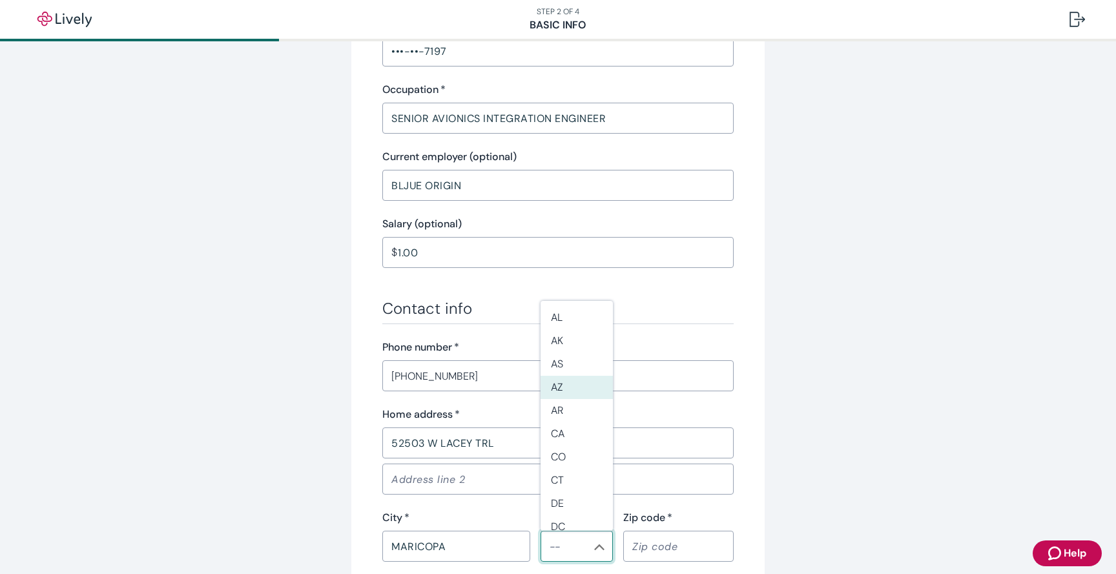
click at [577, 391] on li "AZ" at bounding box center [577, 387] width 72 height 23
type input "AZ"
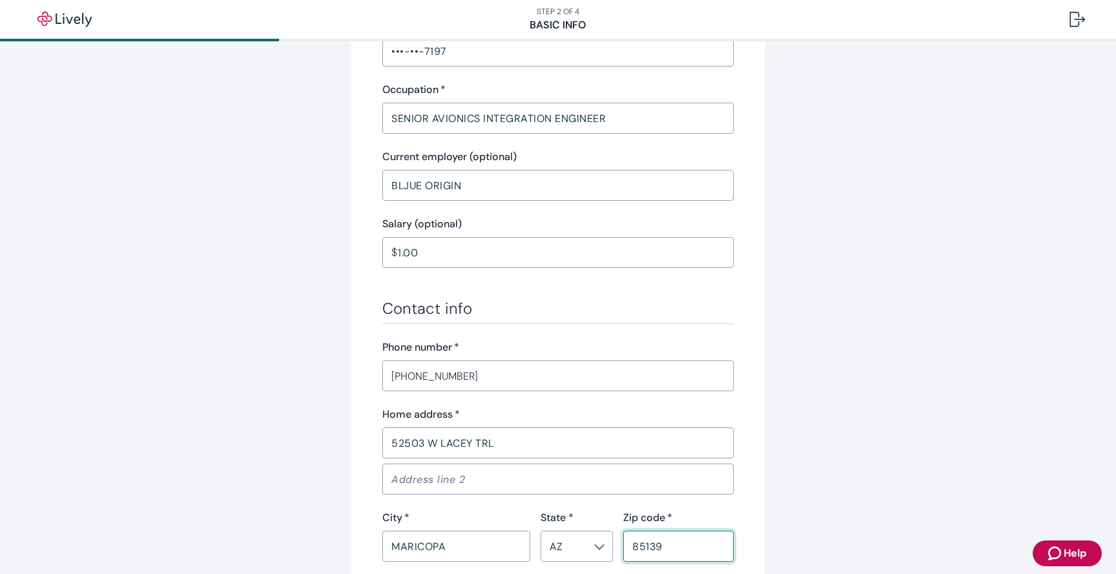
type input "85139"
click at [816, 396] on div "Tell us about yourself Personal info First name   * [PERSON_NAME] ​ Middle name…" at bounding box center [558, 169] width 620 height 1206
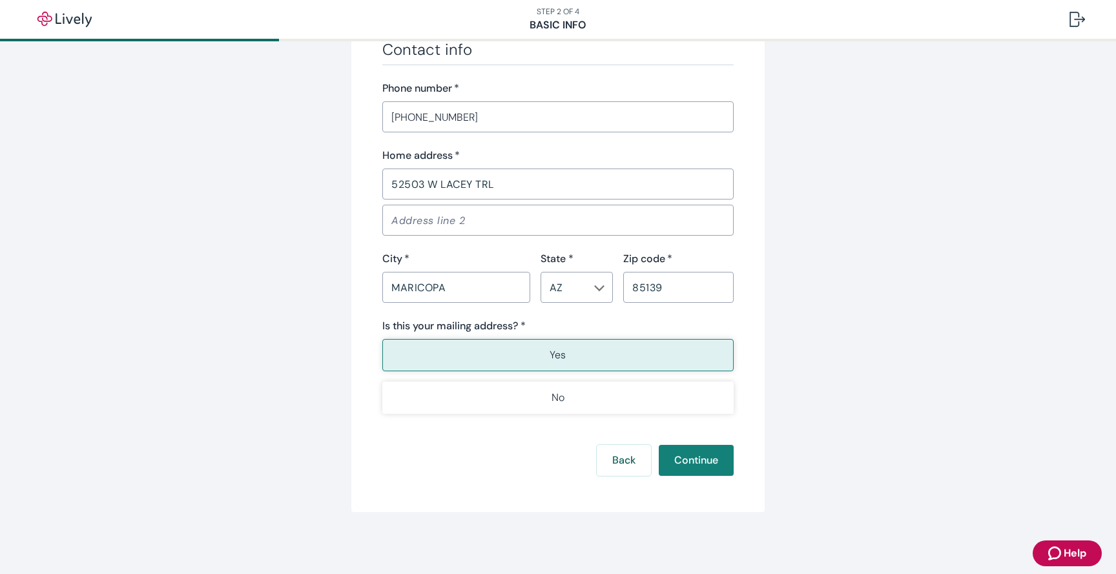
scroll to position [763, 0]
click at [526, 350] on button "Yes" at bounding box center [557, 355] width 351 height 32
click at [693, 465] on button "Continue" at bounding box center [696, 460] width 75 height 31
